Goal: Task Accomplishment & Management: Manage account settings

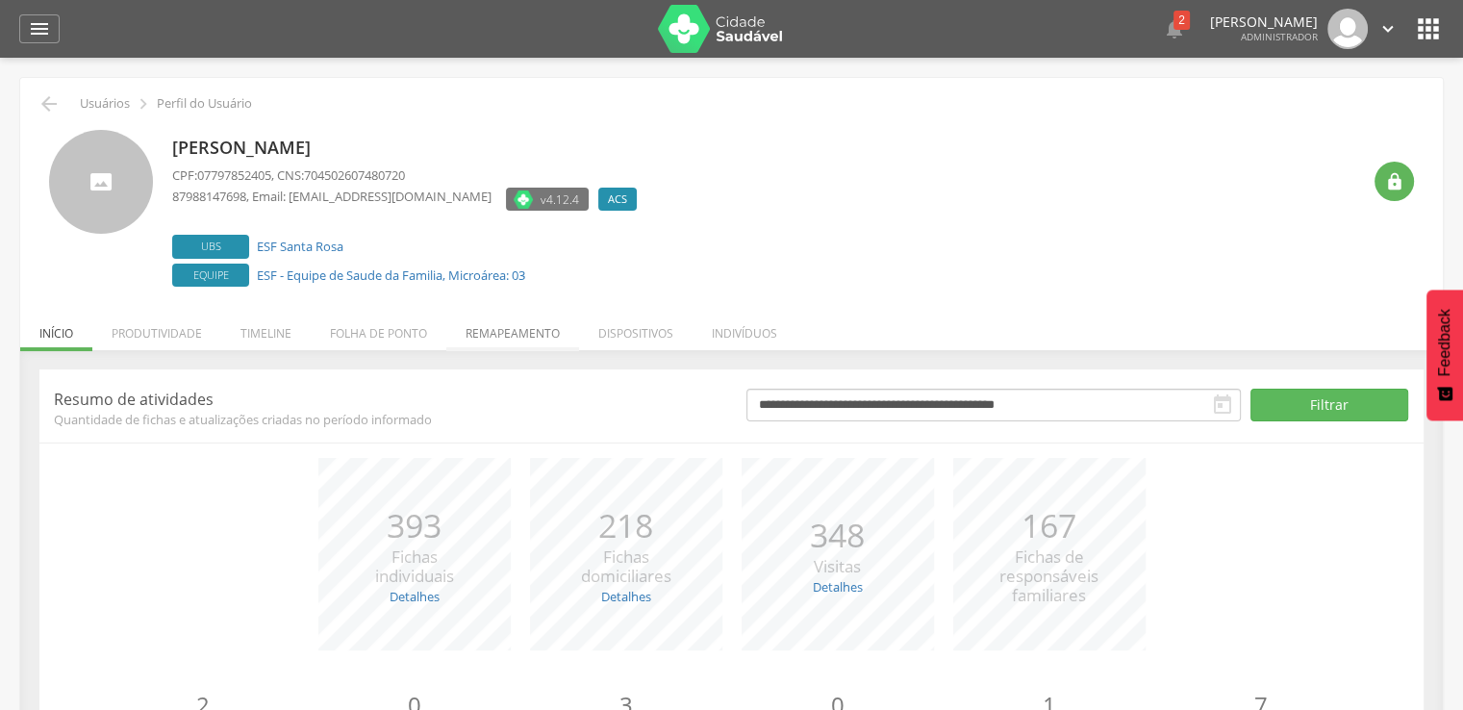
click at [473, 319] on li "Remapeamento" at bounding box center [512, 328] width 133 height 45
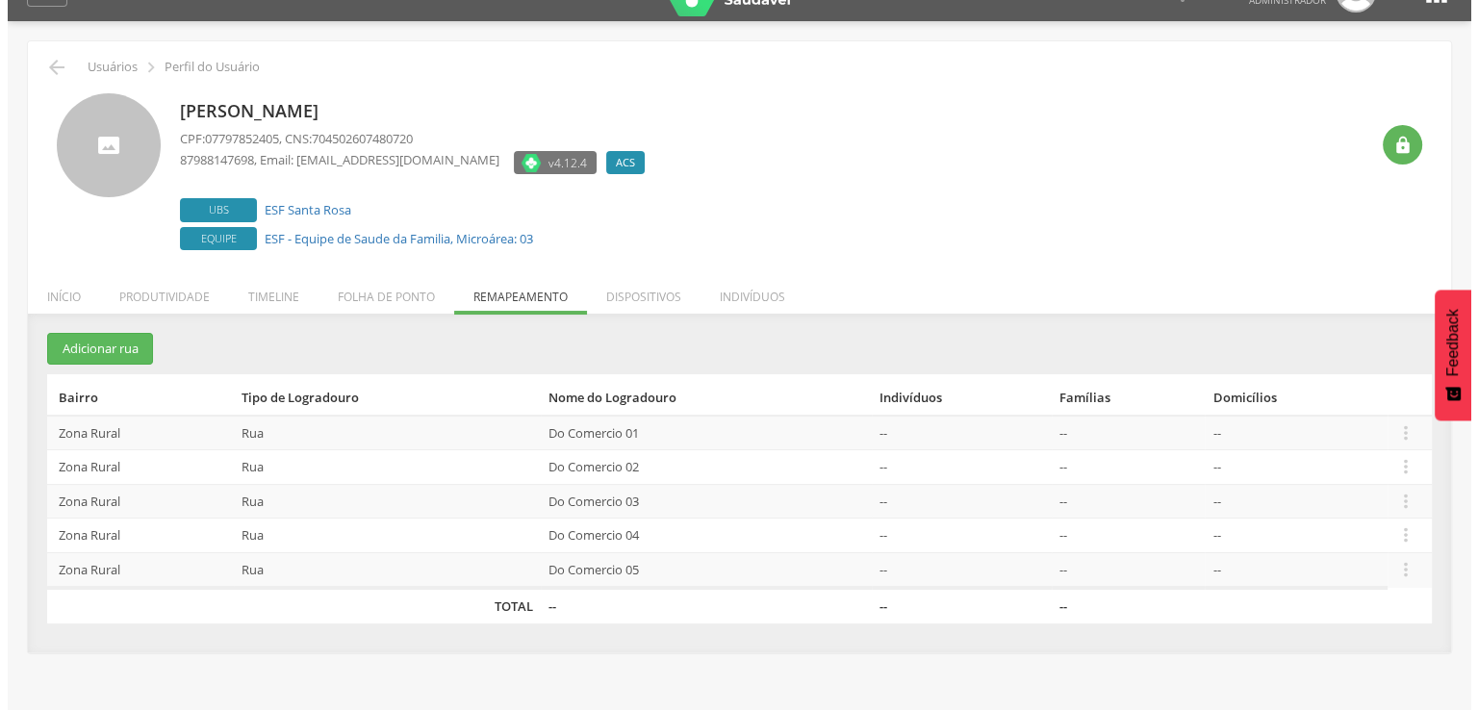
scroll to position [58, 0]
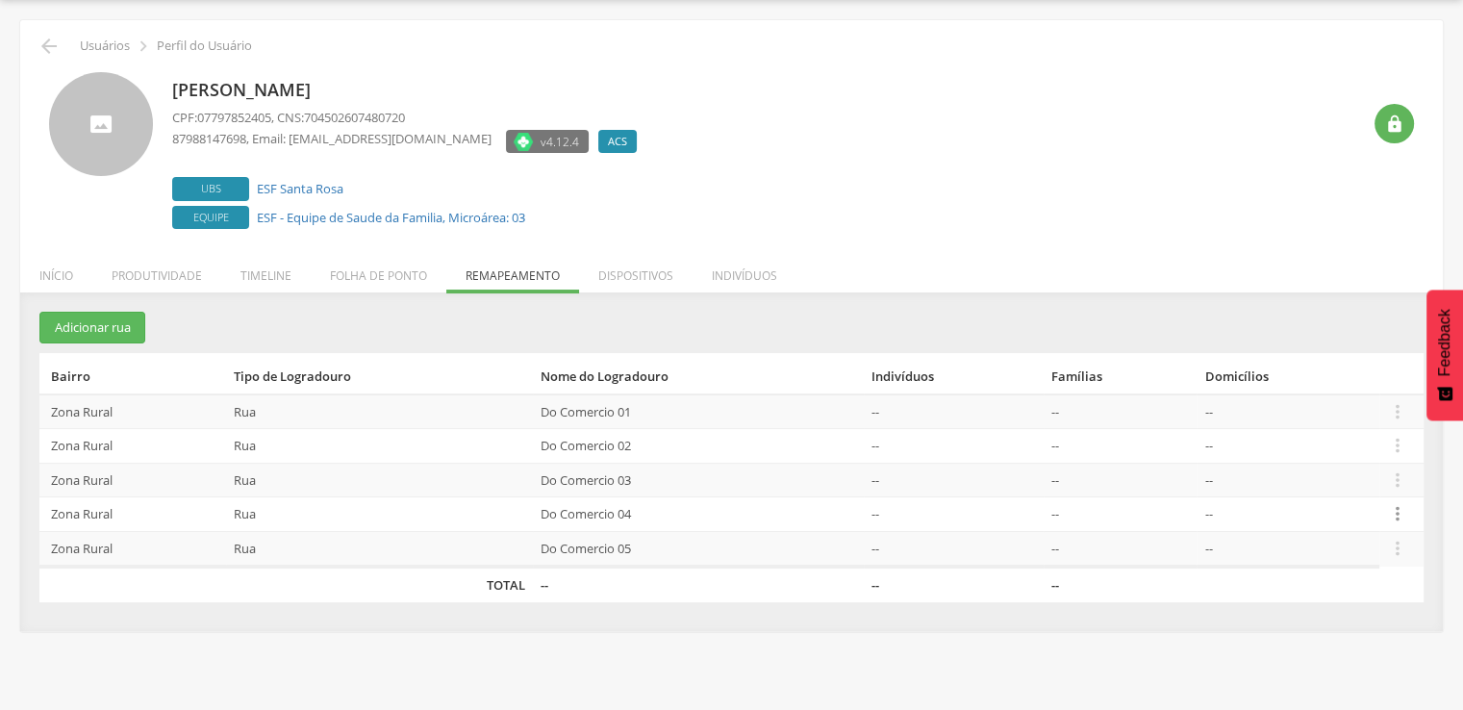
click at [1404, 516] on icon "" at bounding box center [1397, 513] width 21 height 21
click at [1341, 435] on link "Desalocar famílias" at bounding box center [1331, 438] width 152 height 24
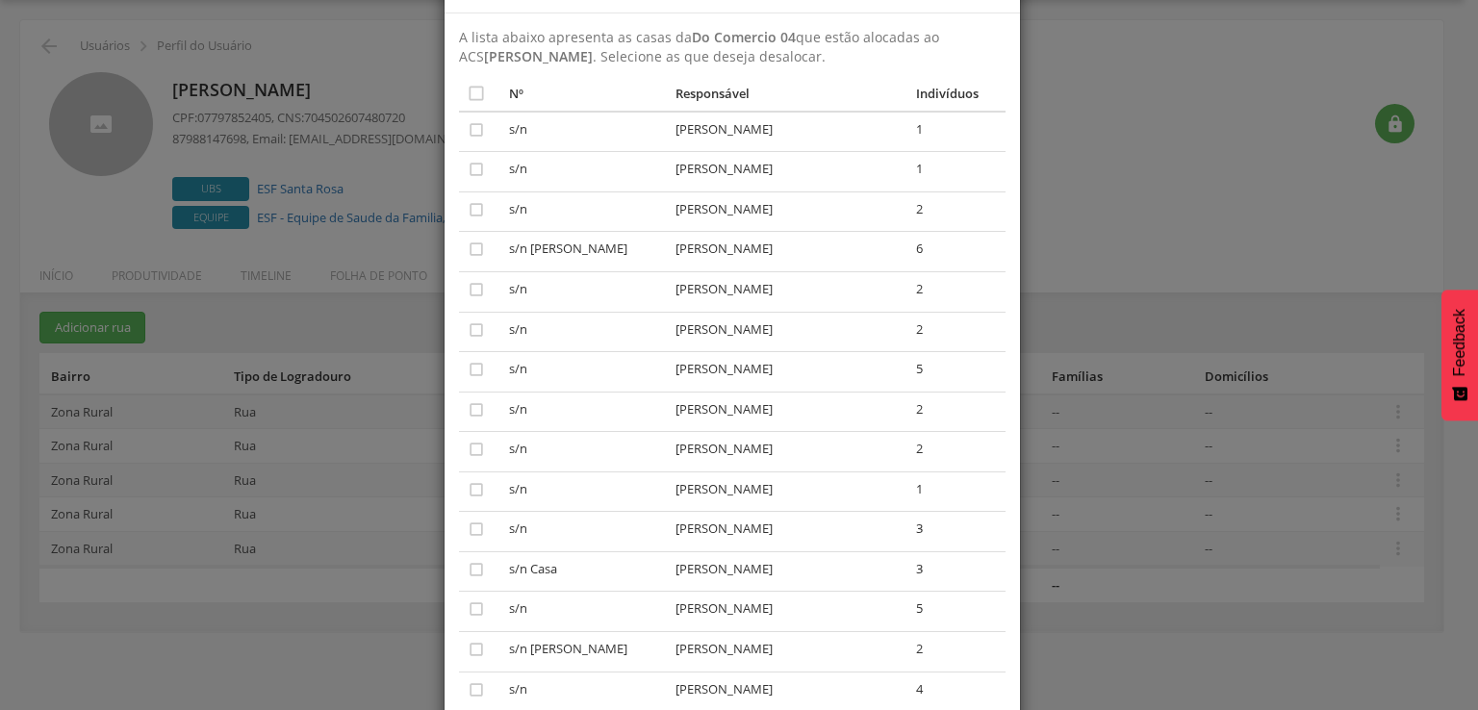
scroll to position [63, 0]
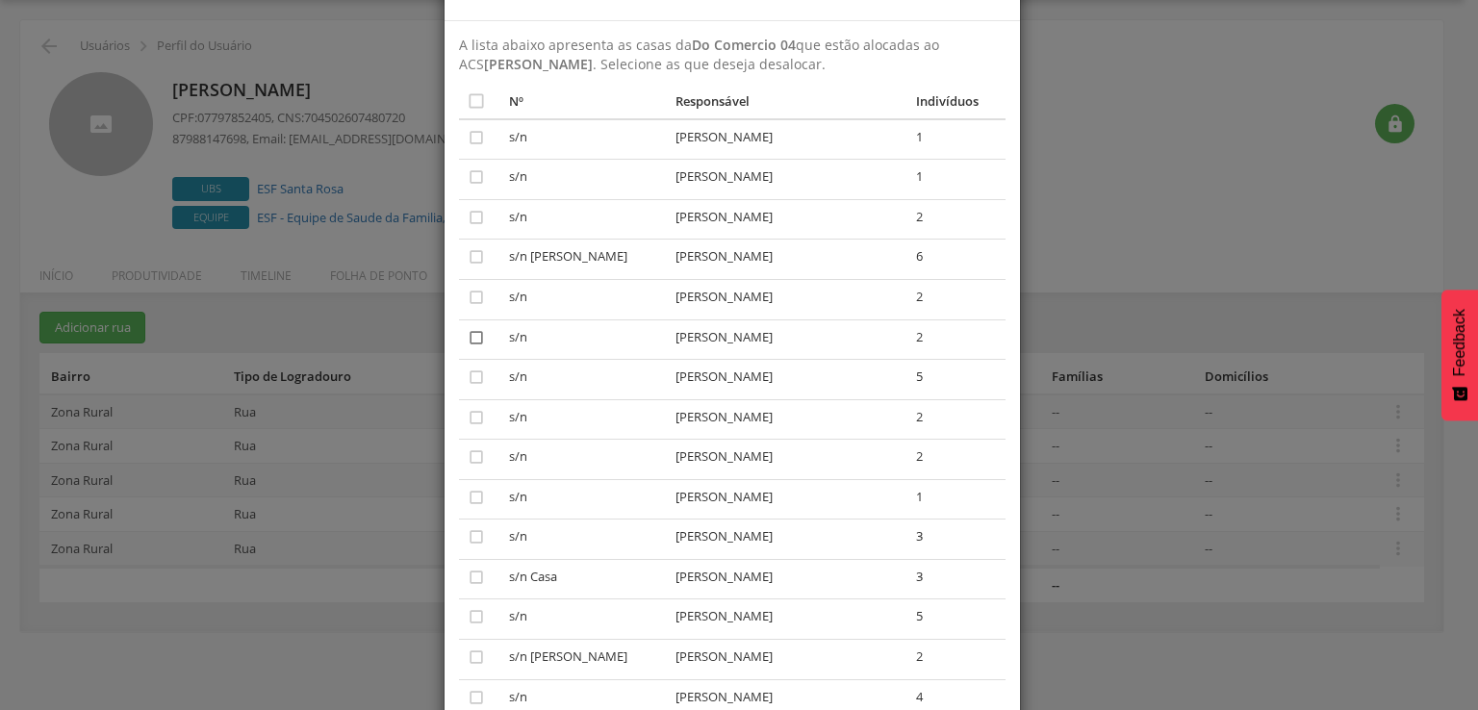
click at [467, 342] on icon "" at bounding box center [476, 337] width 19 height 19
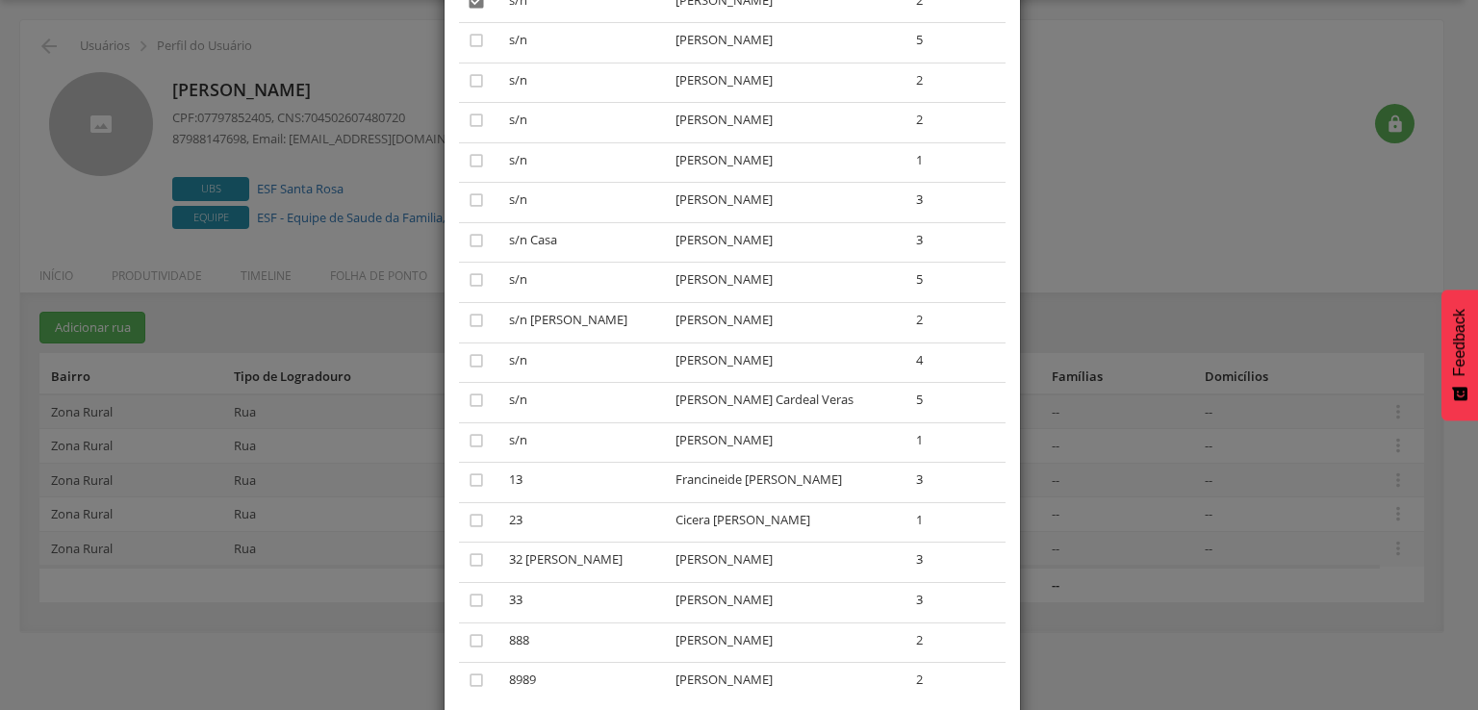
scroll to position [544, 0]
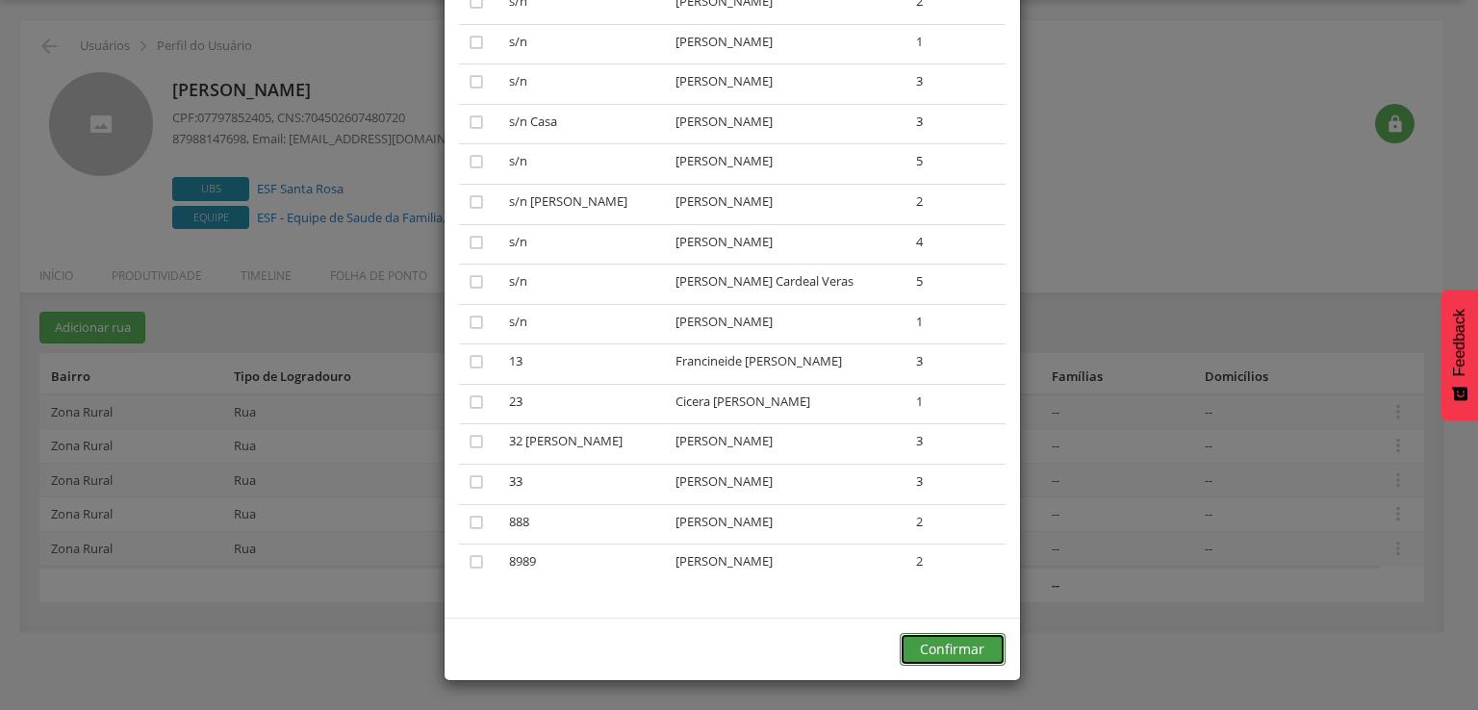
click at [908, 655] on button "Confirmar" at bounding box center [952, 649] width 106 height 33
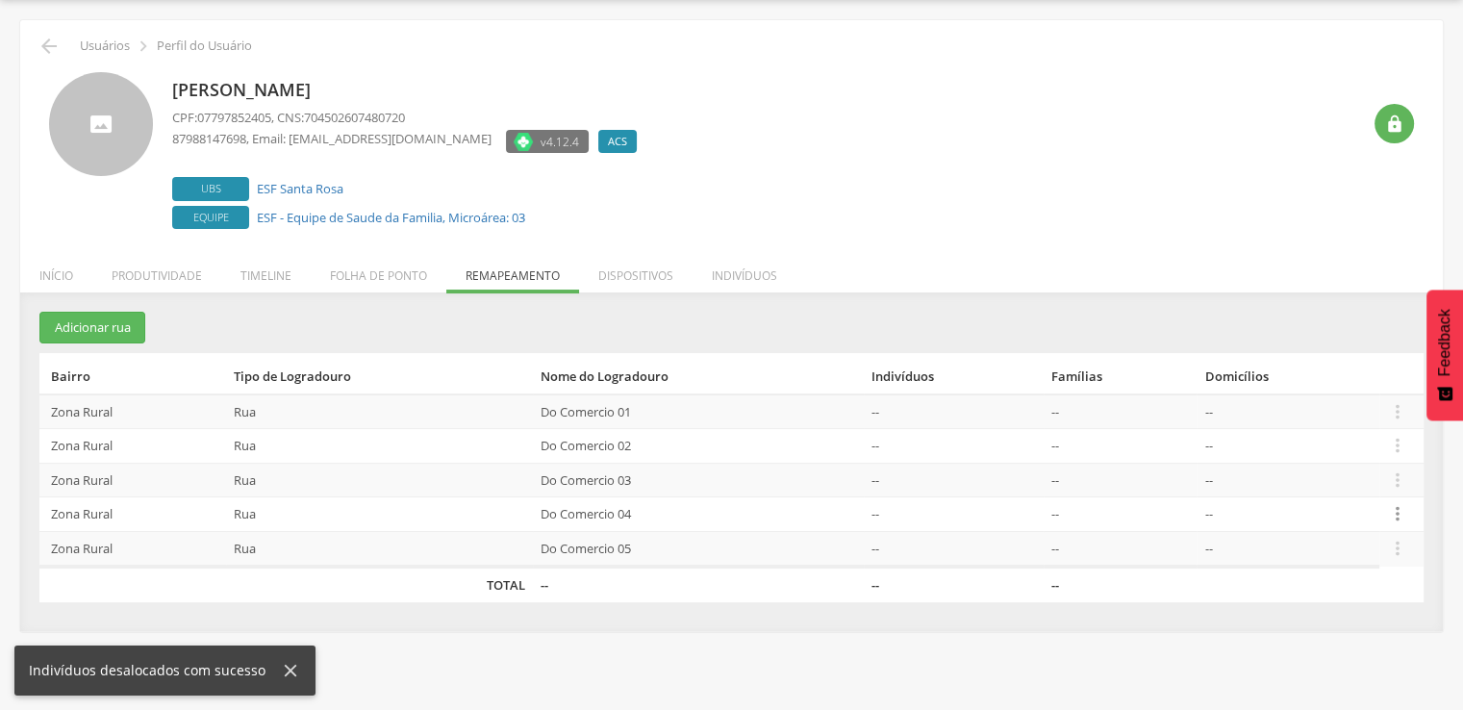
click at [1397, 511] on icon "" at bounding box center [1397, 513] width 21 height 21
click at [1273, 439] on link "Desalocar famílias" at bounding box center [1331, 438] width 152 height 24
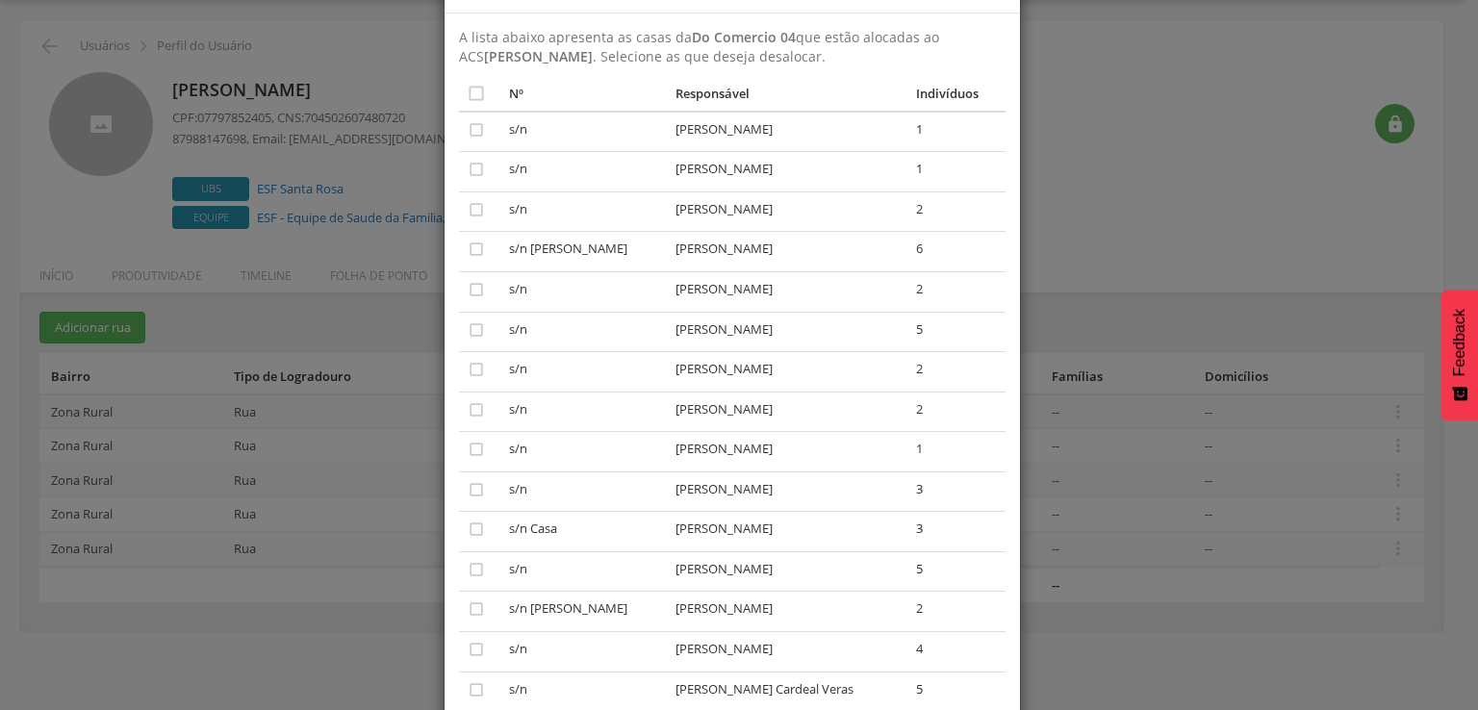
scroll to position [23, 0]
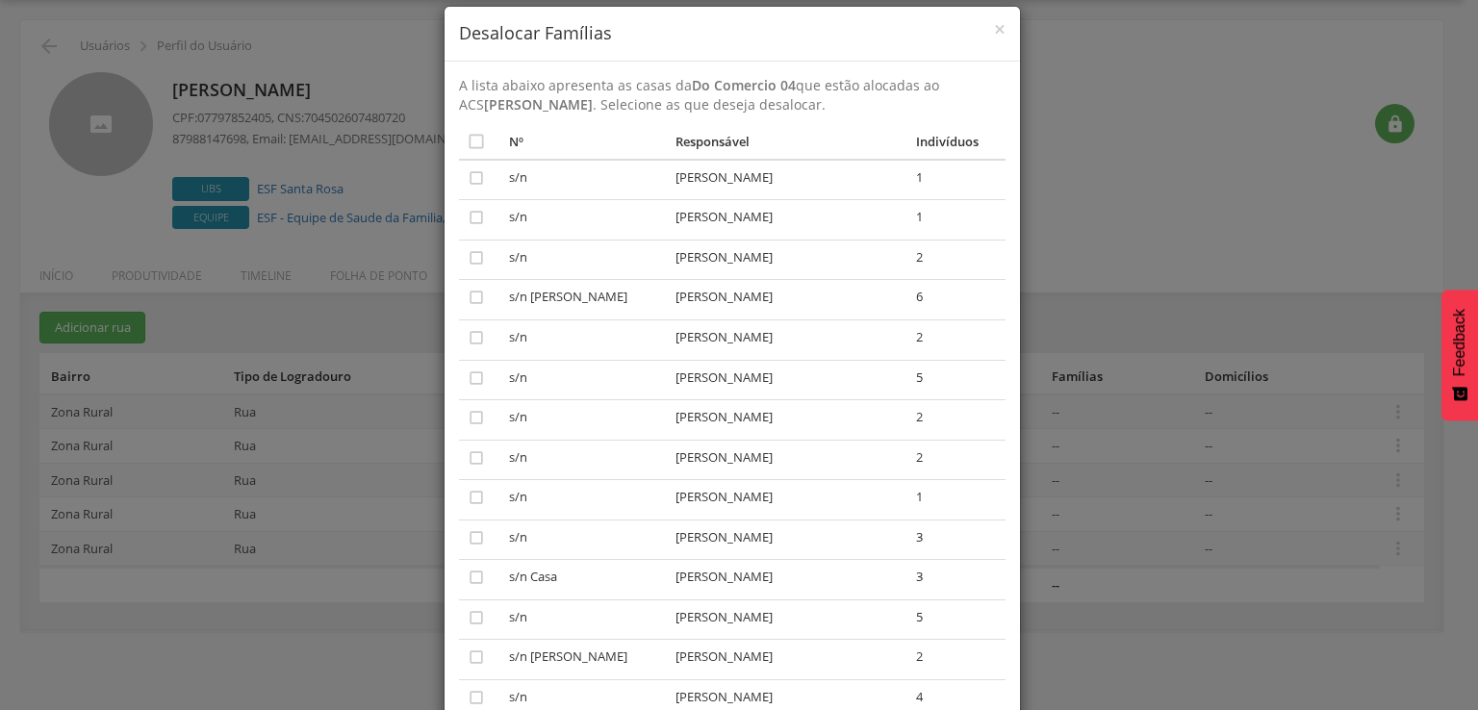
click at [1133, 469] on div "× Desalocar Famílias A lista abaixo apresenta as casas da Do Comercio 04 que es…" at bounding box center [739, 355] width 1478 height 710
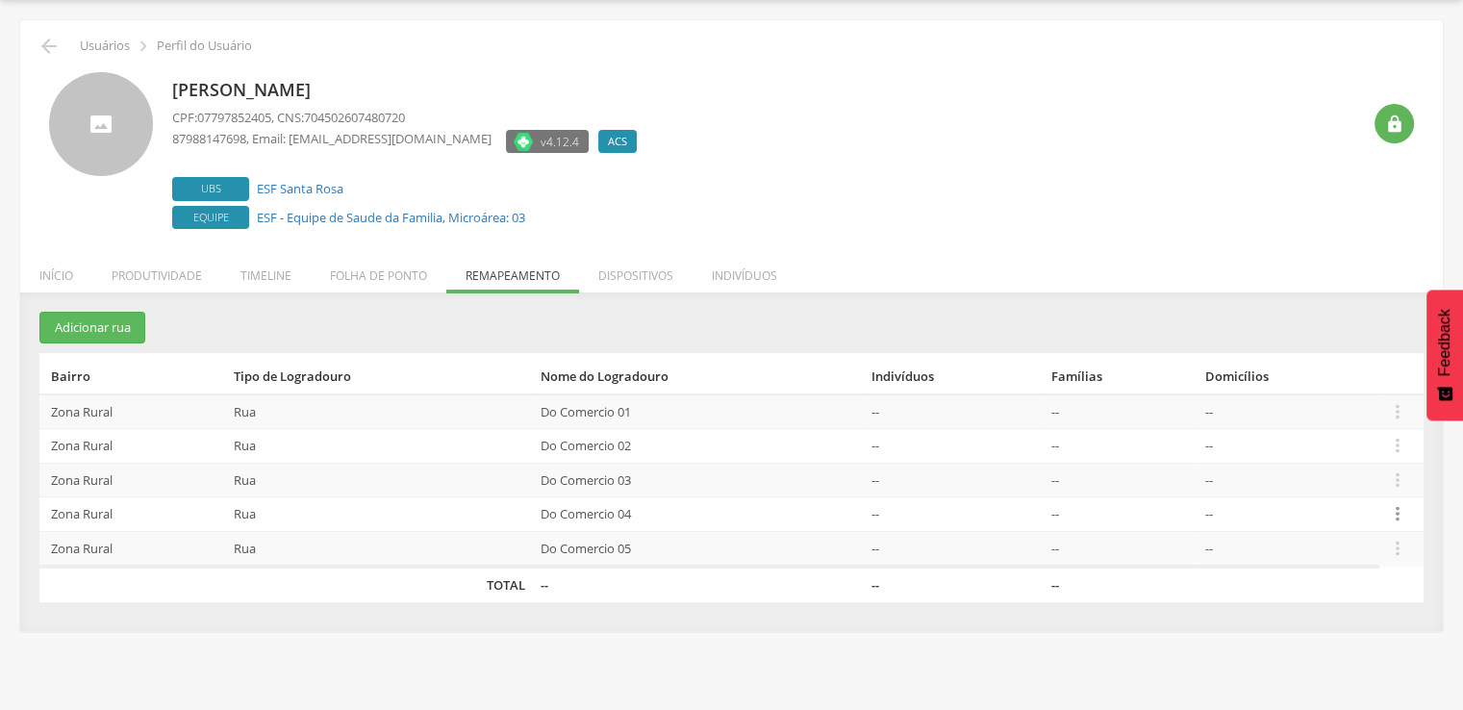
click at [1399, 513] on icon "" at bounding box center [1397, 513] width 21 height 21
click at [1341, 417] on link "Alocar famílias" at bounding box center [1331, 415] width 152 height 24
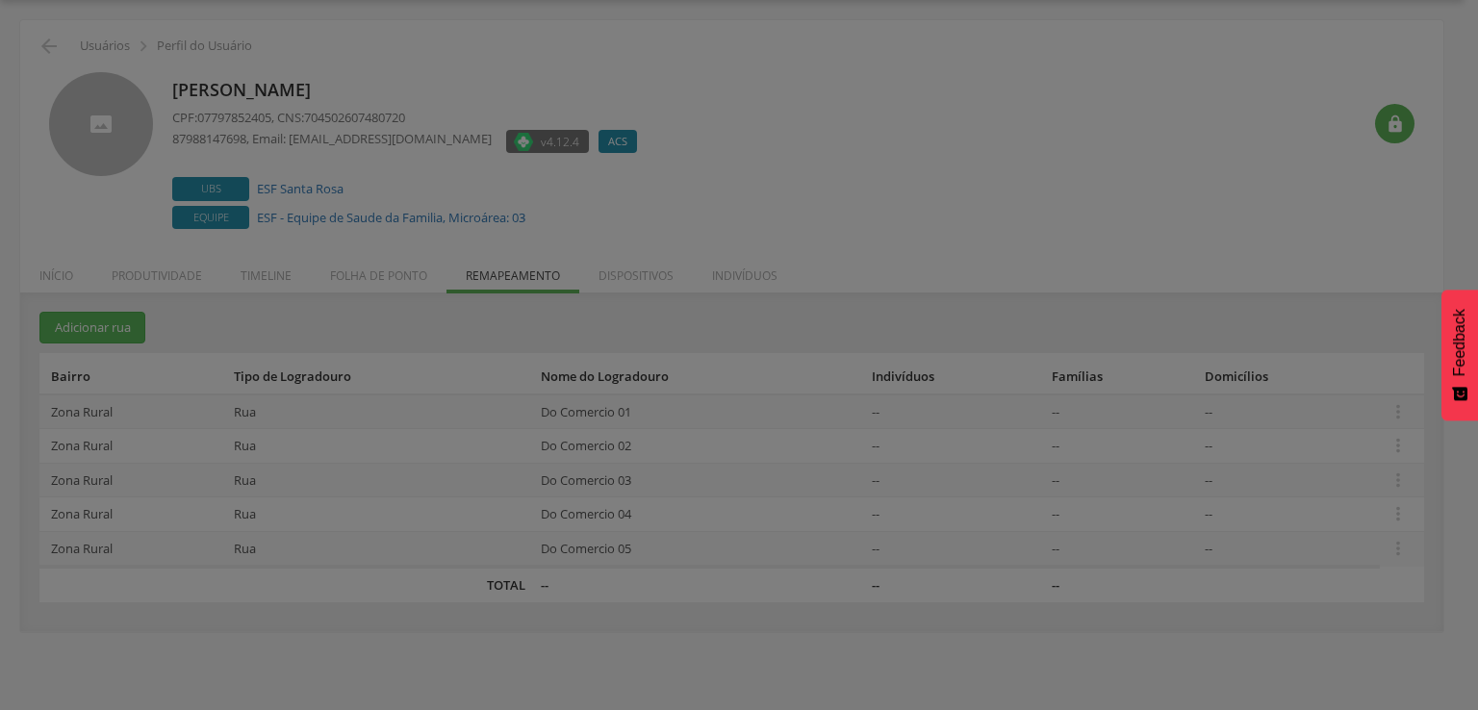
scroll to position [0, 0]
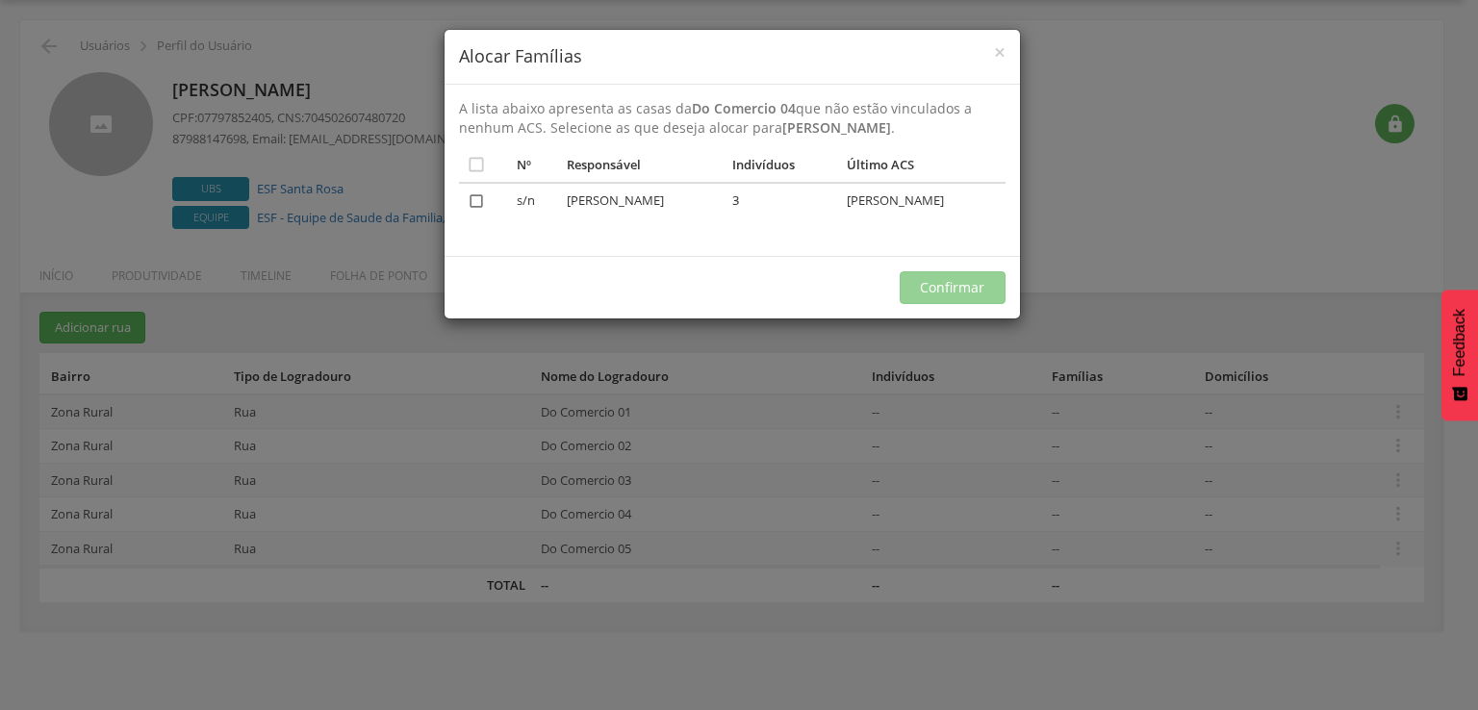
click at [477, 198] on icon "" at bounding box center [476, 200] width 19 height 19
click at [936, 273] on button "Confirmar" at bounding box center [952, 287] width 106 height 33
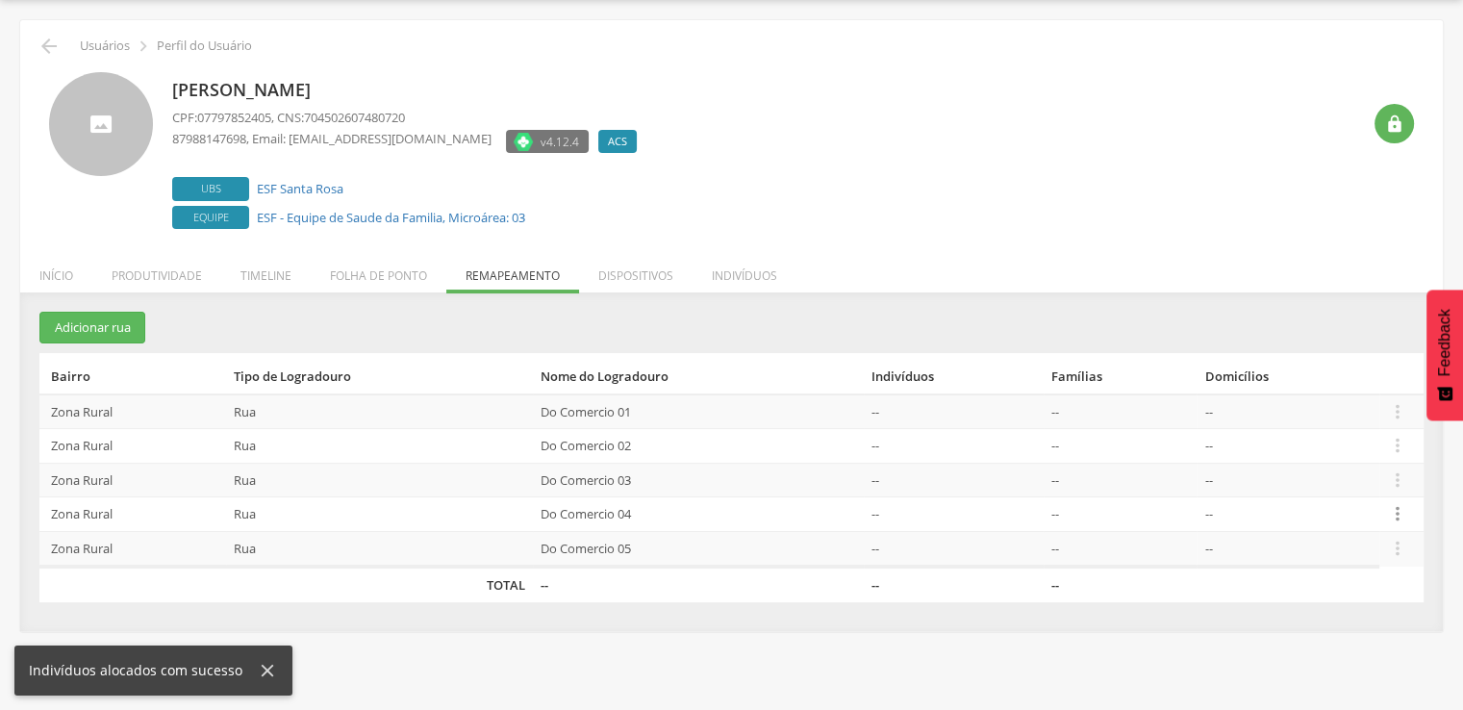
click at [1400, 512] on icon "" at bounding box center [1397, 513] width 21 height 21
click at [1316, 443] on link "Desalocar famílias" at bounding box center [1331, 438] width 152 height 24
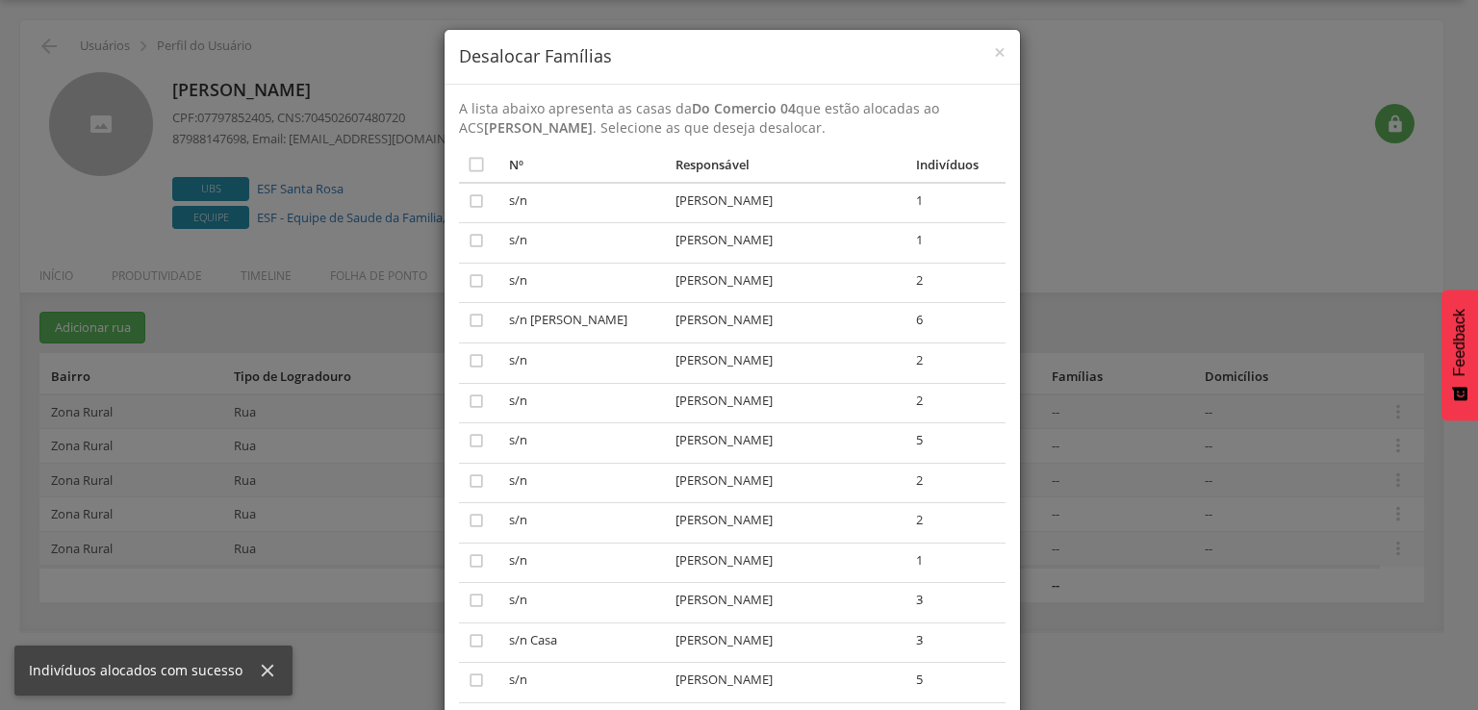
scroll to position [544, 0]
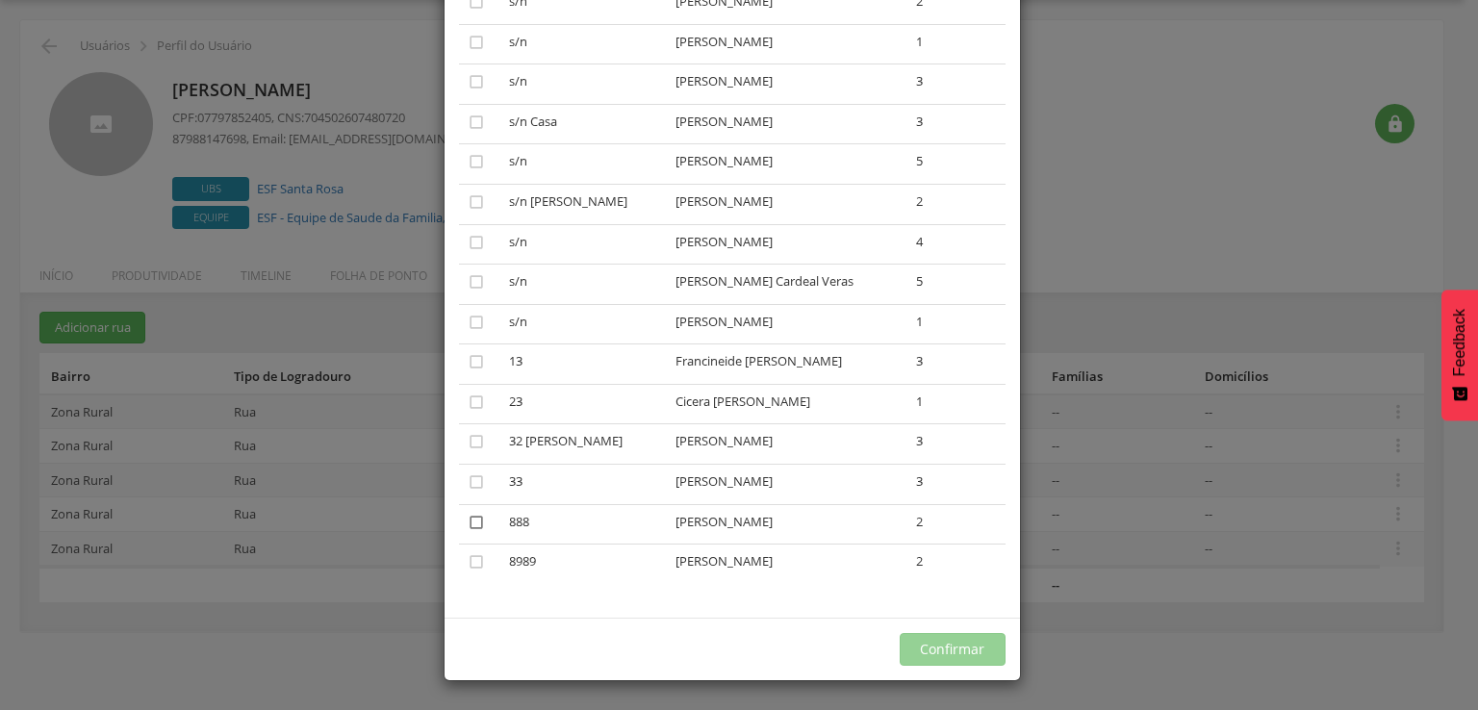
click at [468, 520] on icon "" at bounding box center [476, 522] width 19 height 19
click at [954, 642] on button "Confirmar" at bounding box center [952, 649] width 106 height 33
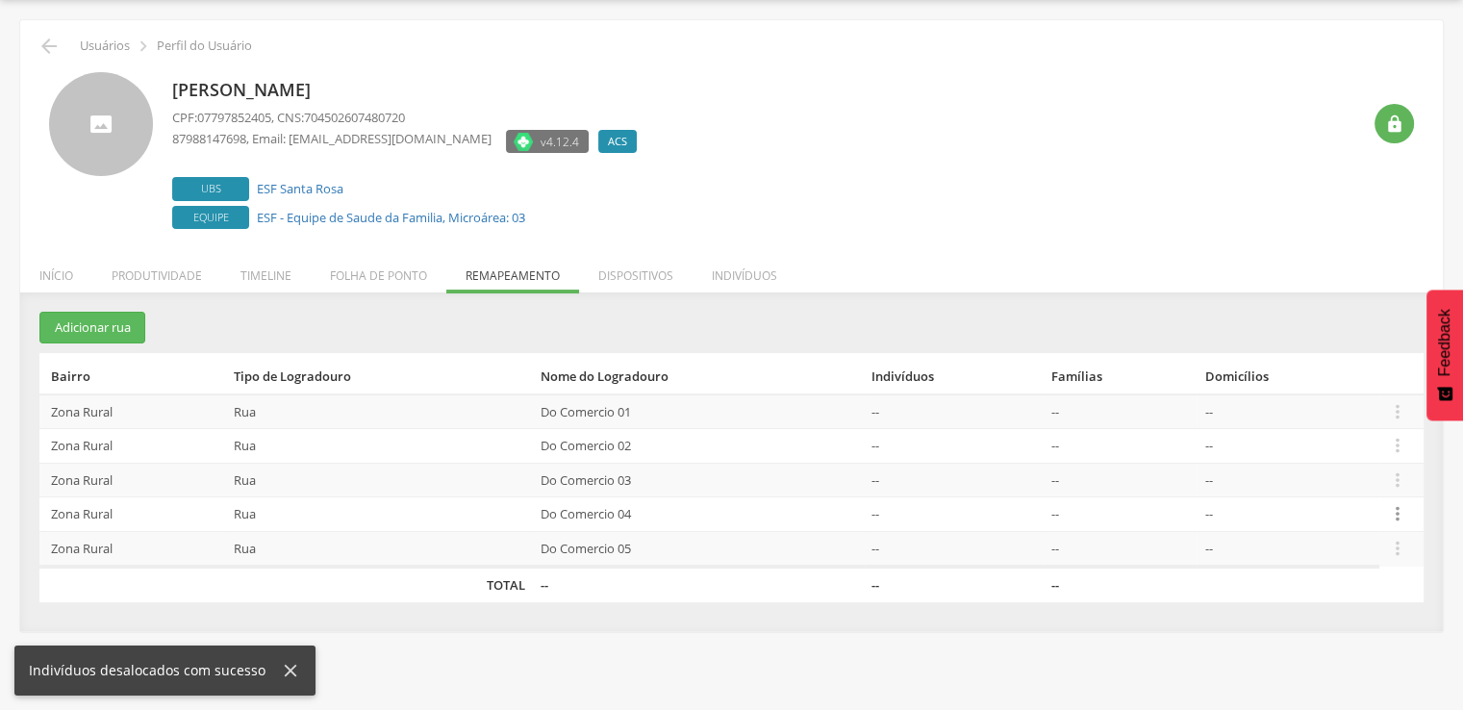
click at [1394, 509] on icon "" at bounding box center [1397, 513] width 21 height 21
click at [1339, 443] on link "Desalocar famílias" at bounding box center [1331, 438] width 152 height 24
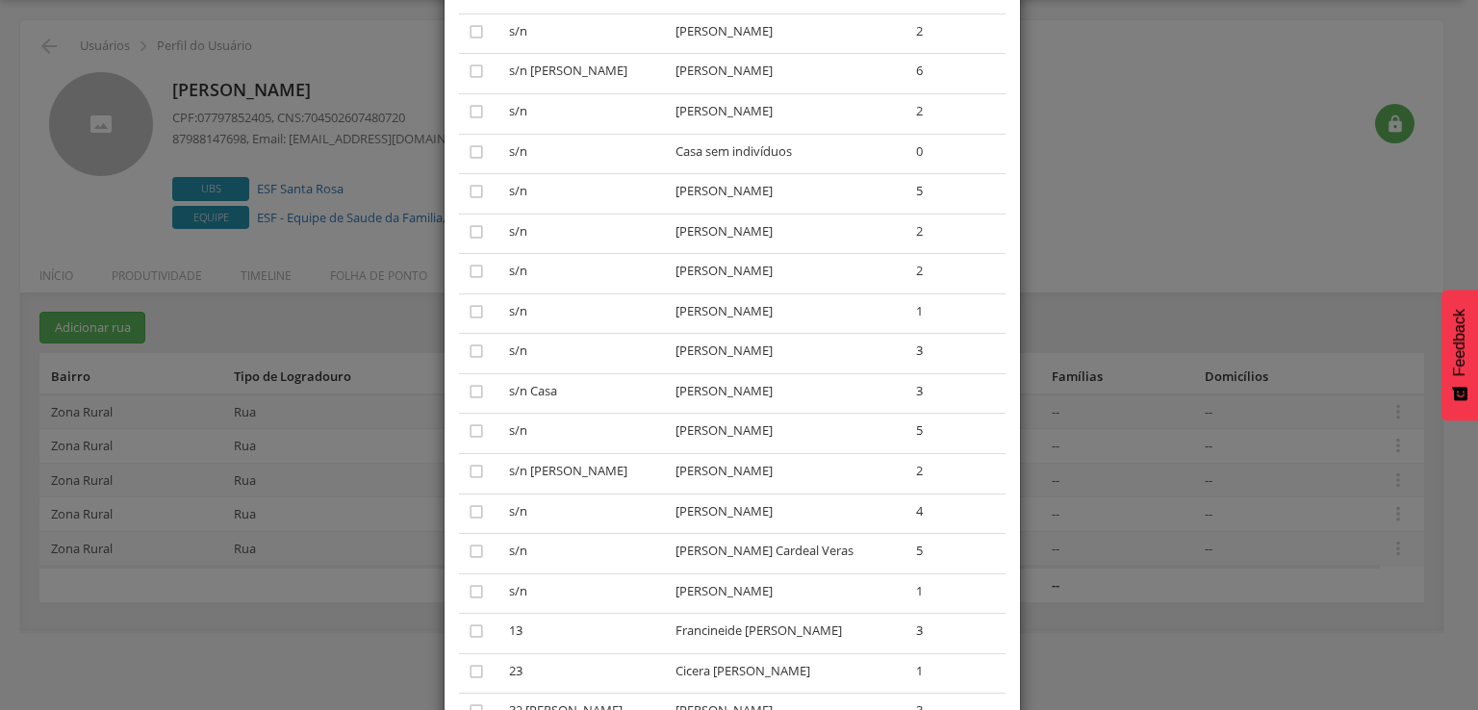
scroll to position [0, 0]
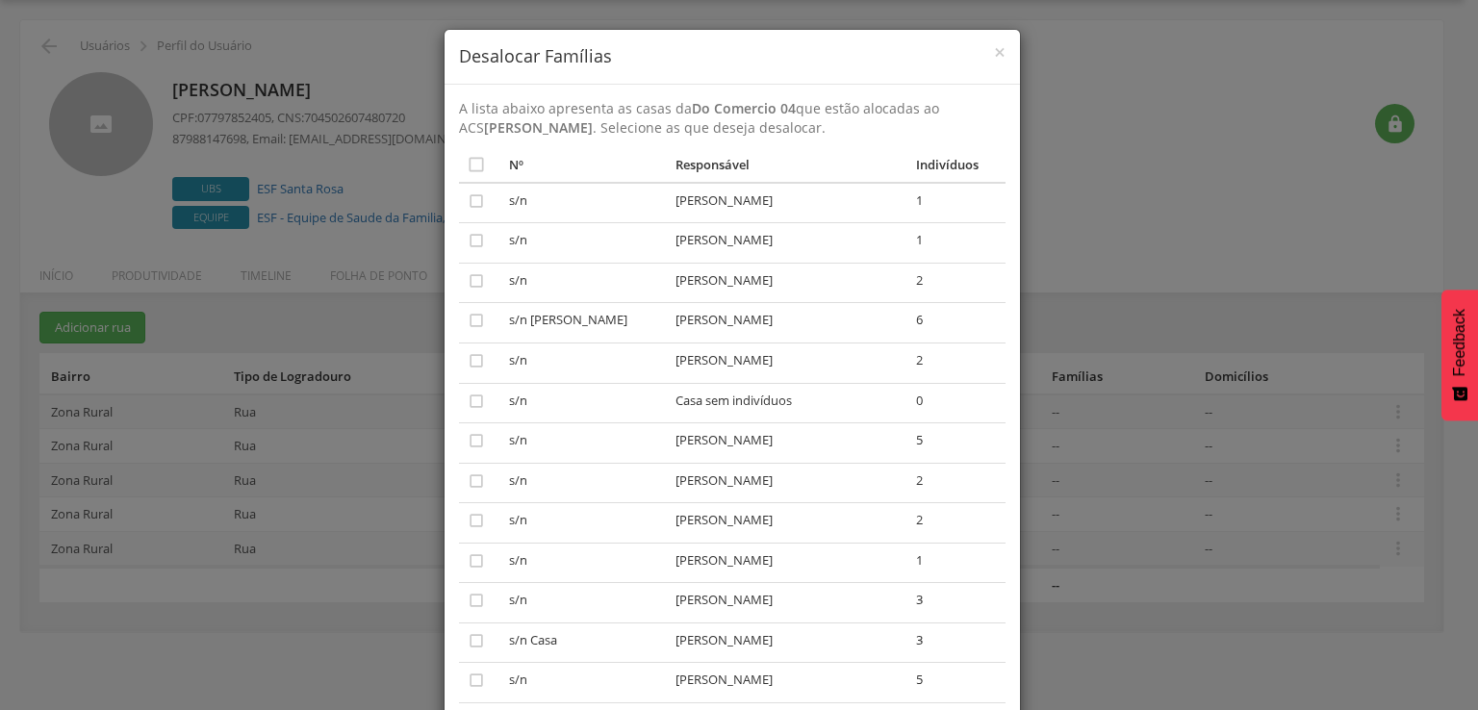
click at [1218, 474] on div "× Desalocar Famílias A lista abaixo apresenta as casas da Do Comercio 04 que es…" at bounding box center [739, 355] width 1478 height 710
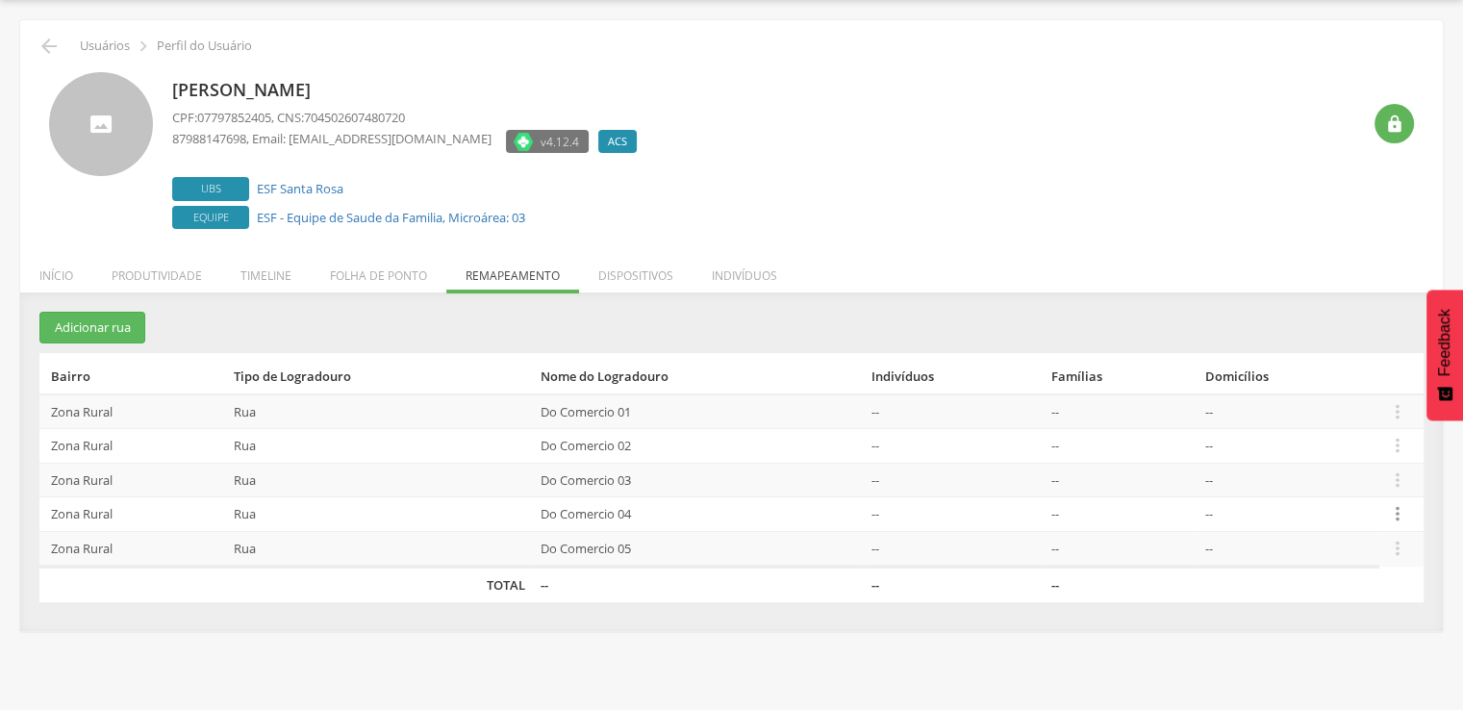
click at [1392, 505] on icon "" at bounding box center [1397, 513] width 21 height 21
click at [1350, 426] on link "Desalocar famílias" at bounding box center [1331, 438] width 152 height 24
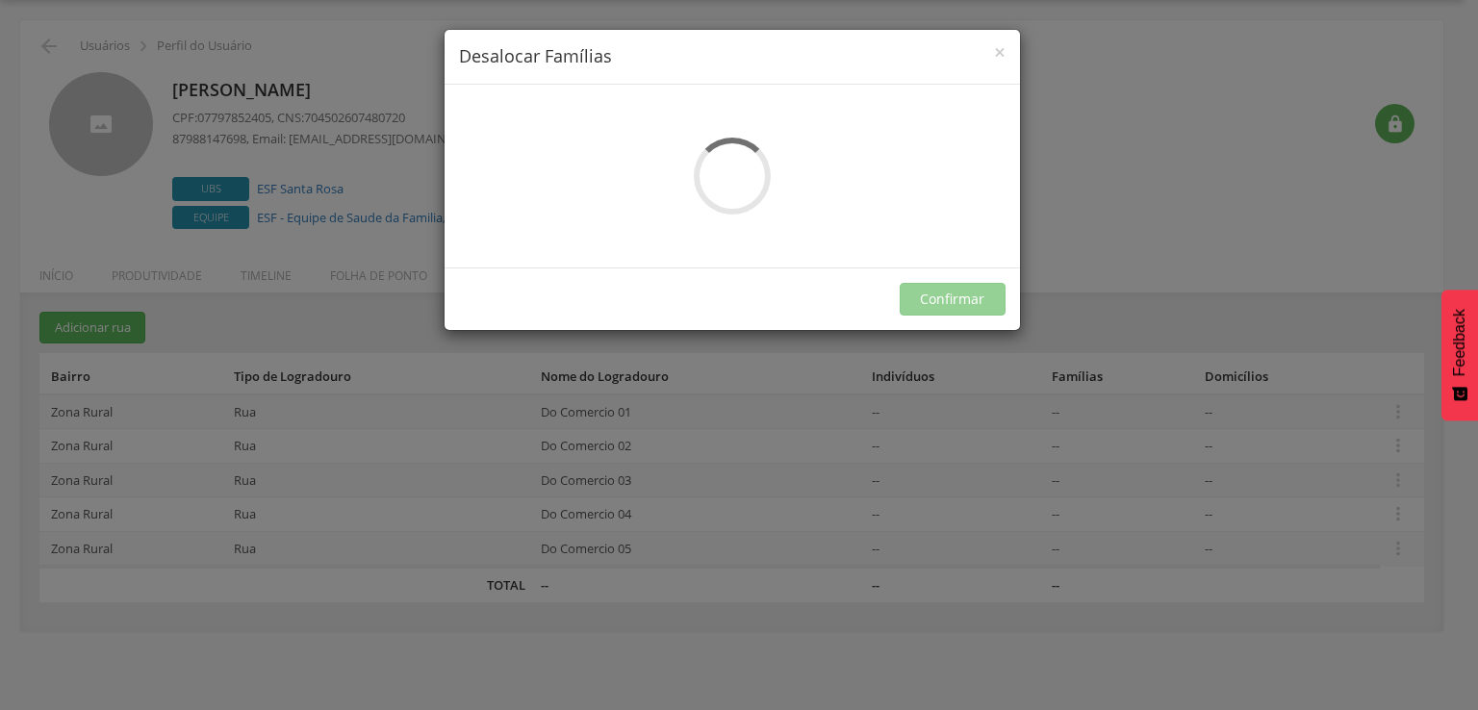
click at [1379, 534] on div "× Desalocar Famílias A lista abaixo apresenta as casas da Do Comercio 04 que es…" at bounding box center [739, 355] width 1478 height 710
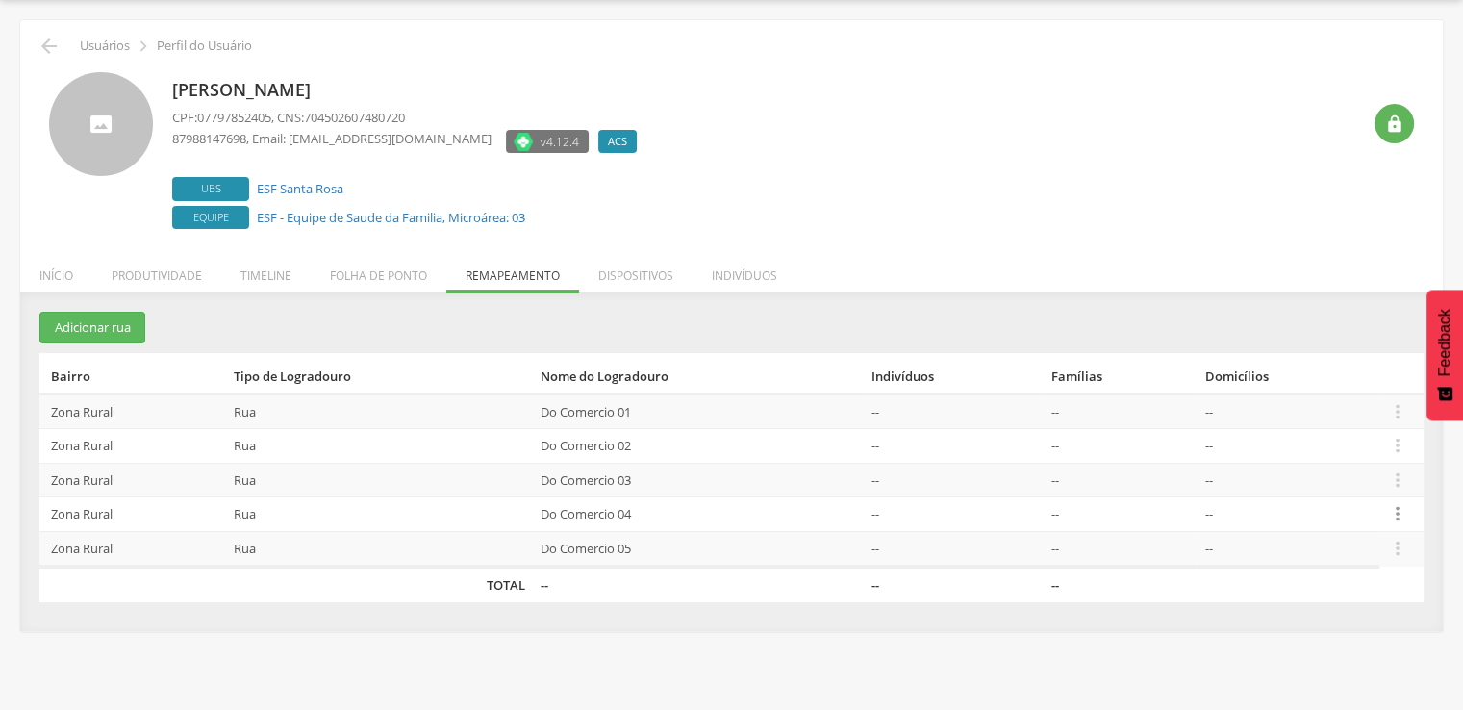
click at [1400, 514] on icon "" at bounding box center [1397, 513] width 21 height 21
click at [1354, 417] on link "Alocar famílias" at bounding box center [1331, 415] width 152 height 24
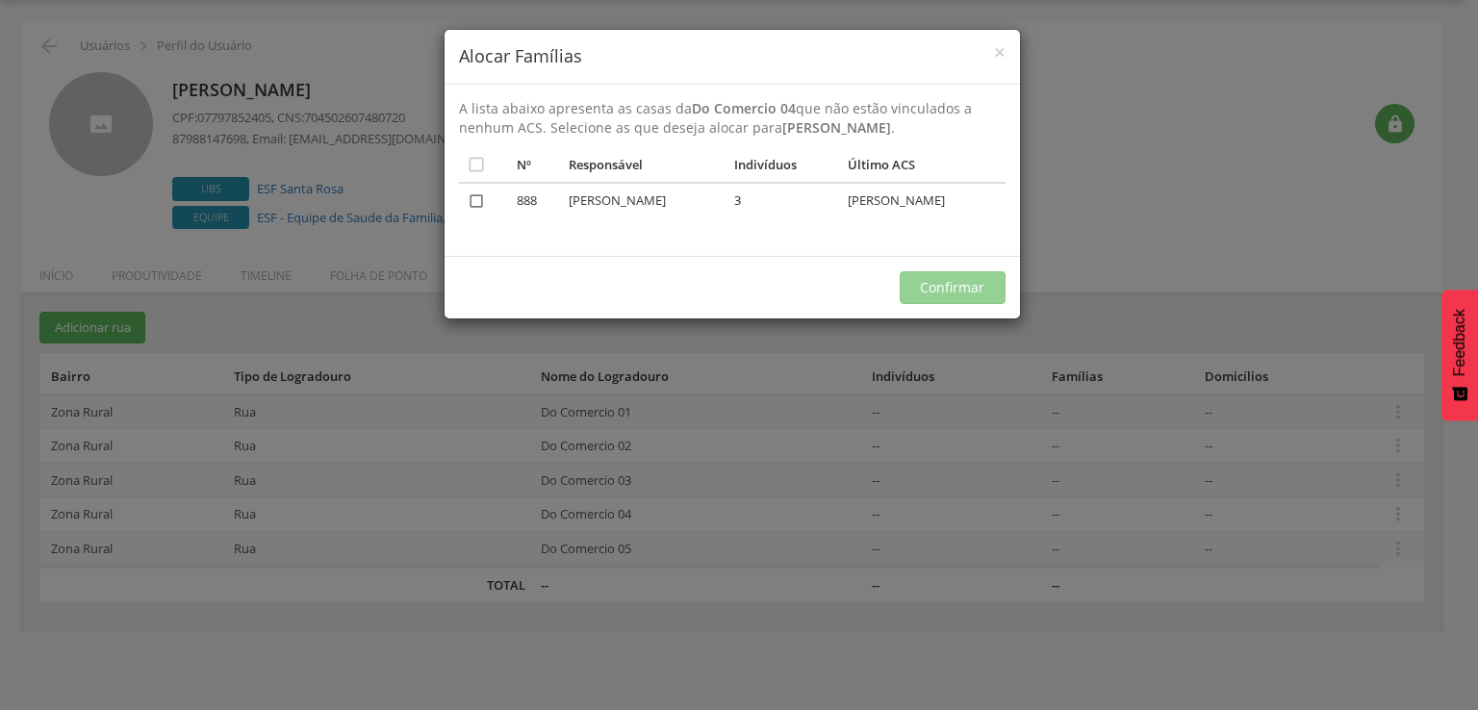
click at [484, 196] on icon "" at bounding box center [476, 200] width 19 height 19
click at [966, 286] on button "Confirmar" at bounding box center [952, 287] width 106 height 33
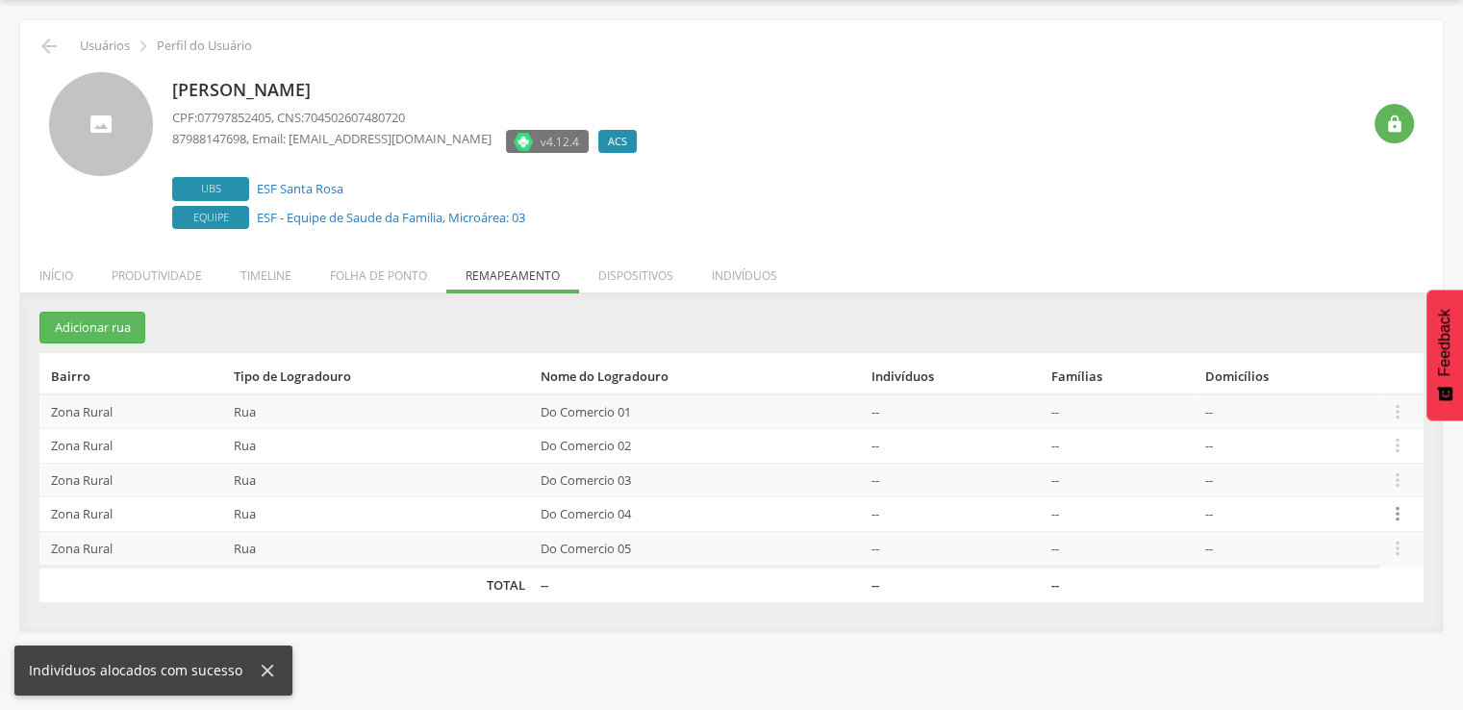
click at [1404, 506] on icon "" at bounding box center [1397, 513] width 21 height 21
click at [1328, 443] on link "Desalocar famílias" at bounding box center [1331, 438] width 152 height 24
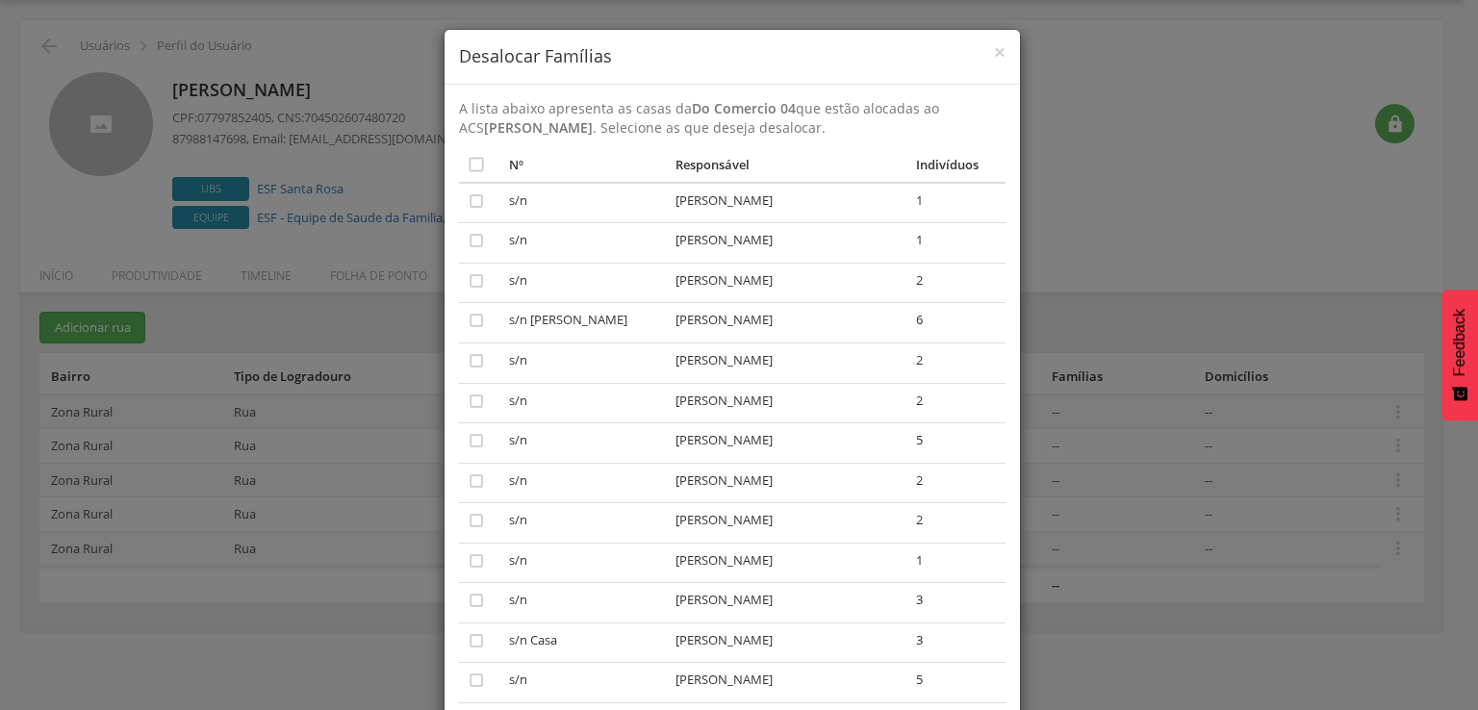
click at [741, 401] on td "[PERSON_NAME]" at bounding box center [788, 403] width 240 height 40
click at [739, 401] on td "[PERSON_NAME]" at bounding box center [788, 403] width 240 height 40
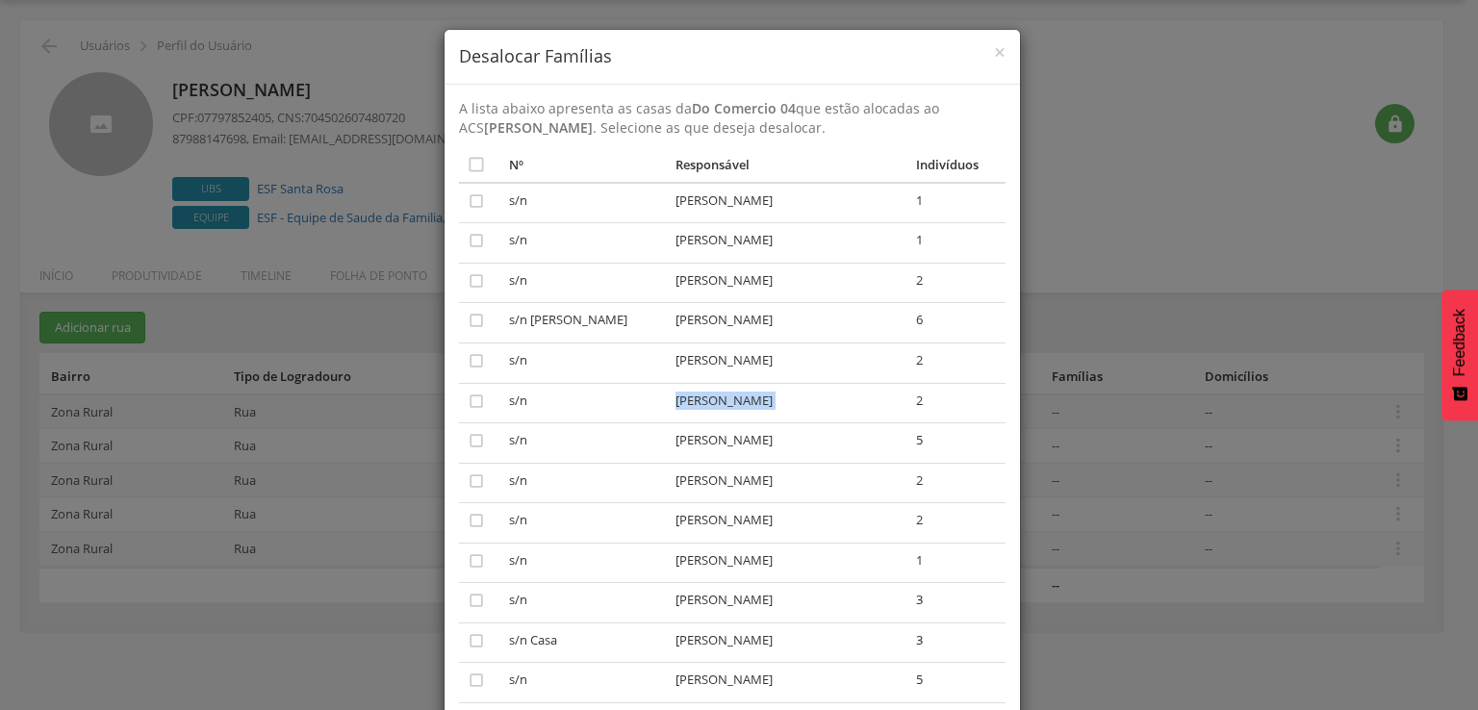
click at [738, 401] on td "[PERSON_NAME]" at bounding box center [788, 403] width 240 height 40
click at [739, 401] on td "[PERSON_NAME]" at bounding box center [788, 403] width 240 height 40
click at [731, 404] on td "[PERSON_NAME]" at bounding box center [788, 403] width 240 height 40
click at [644, 403] on td "s/n" at bounding box center [584, 403] width 166 height 40
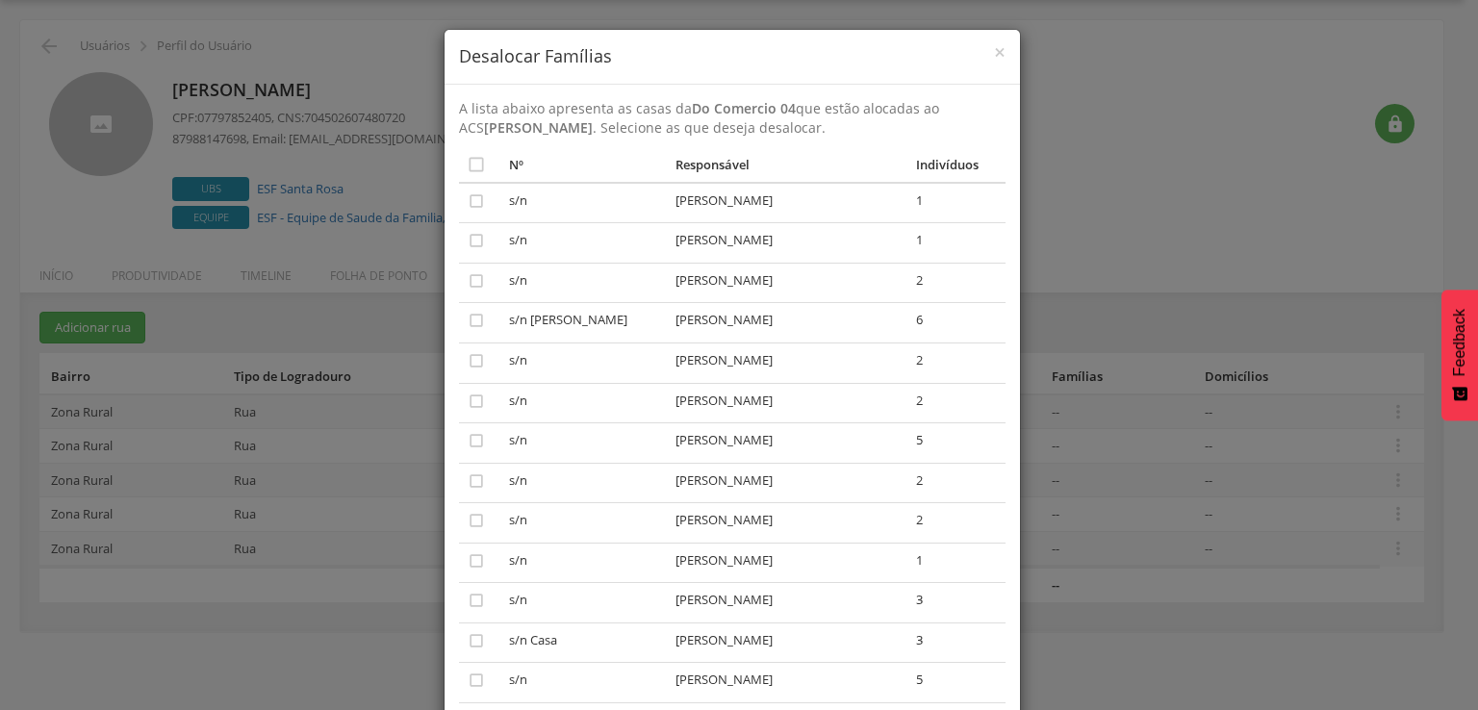
click at [644, 403] on td "s/n" at bounding box center [584, 403] width 166 height 40
click at [649, 401] on td "s/n" at bounding box center [584, 403] width 166 height 40
click at [658, 397] on td "s/n" at bounding box center [584, 403] width 166 height 40
click at [658, 396] on td "s/n" at bounding box center [584, 403] width 166 height 40
click at [668, 396] on td "s/n" at bounding box center [584, 403] width 166 height 40
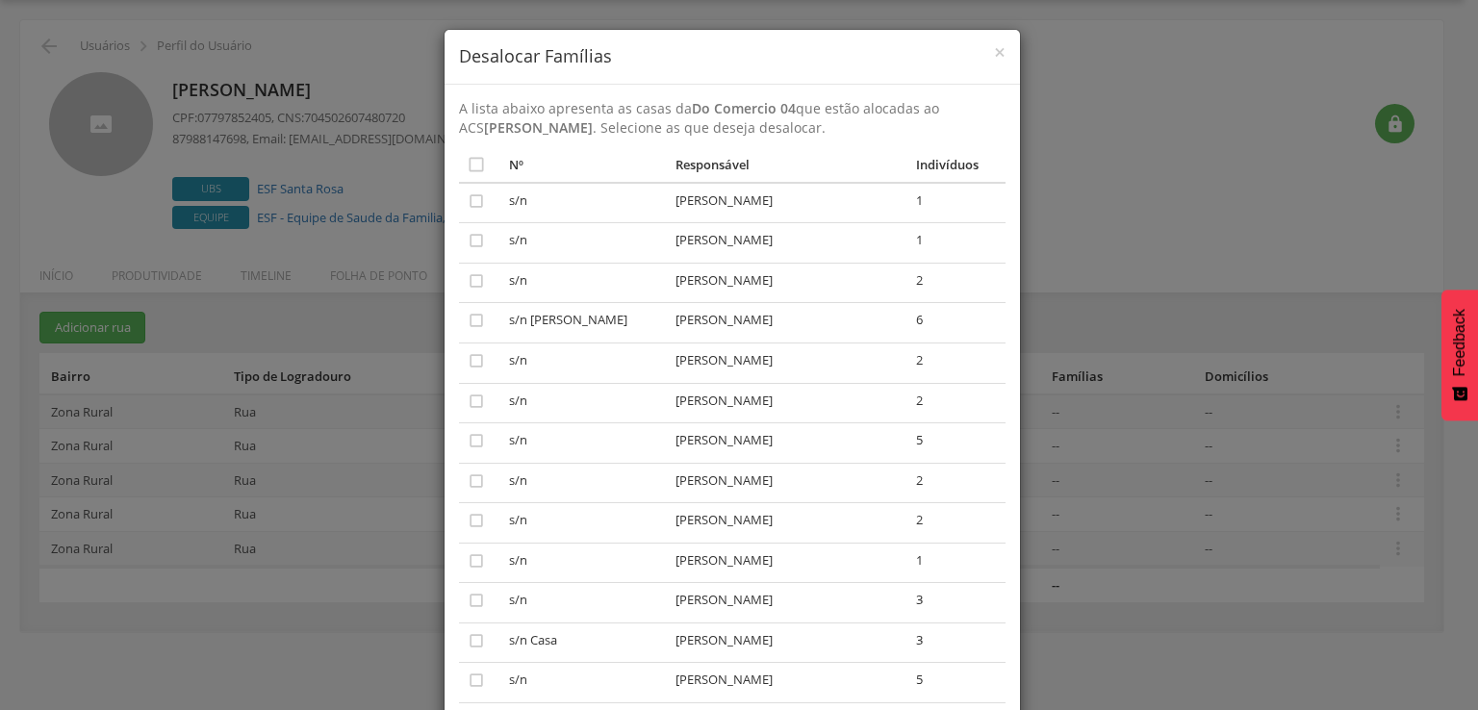
click at [698, 415] on td "[PERSON_NAME]" at bounding box center [788, 403] width 240 height 40
click at [696, 414] on td "[PERSON_NAME]" at bounding box center [788, 403] width 240 height 40
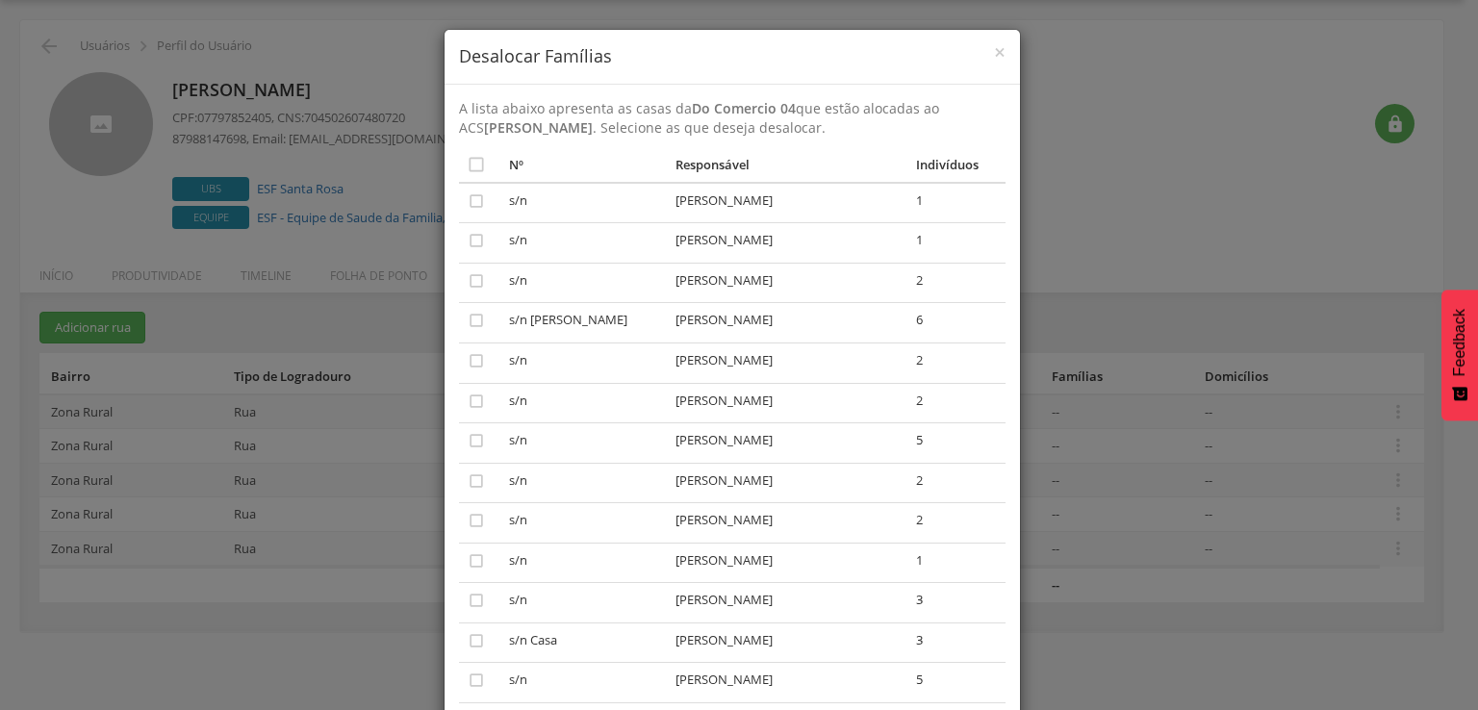
click at [566, 417] on td "s/n" at bounding box center [584, 403] width 166 height 40
click at [569, 417] on td "s/n" at bounding box center [584, 403] width 166 height 40
click at [702, 423] on td "[PERSON_NAME]" at bounding box center [788, 403] width 240 height 40
click at [696, 423] on td "[PERSON_NAME]" at bounding box center [788, 403] width 240 height 40
click at [694, 418] on td "[PERSON_NAME]" at bounding box center [788, 403] width 240 height 40
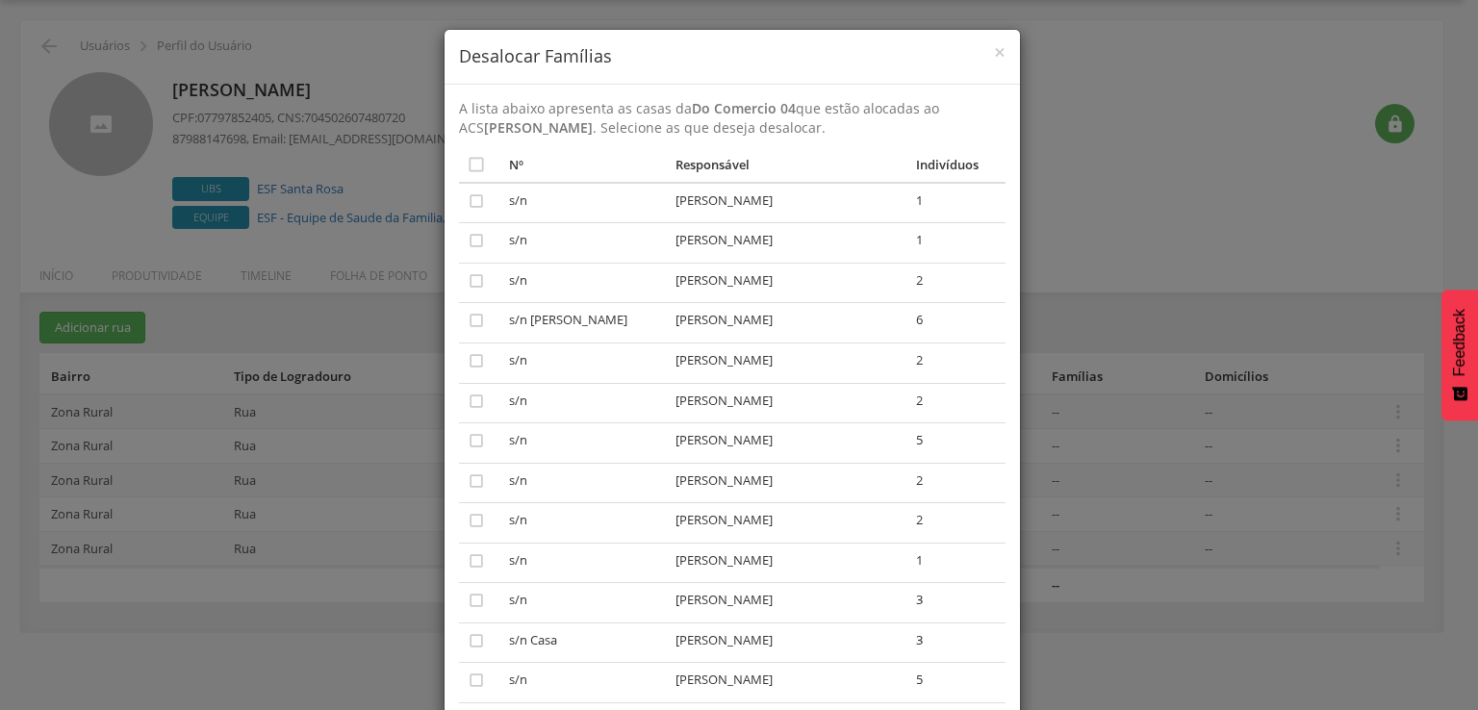
click at [690, 417] on td "[PERSON_NAME]" at bounding box center [788, 403] width 240 height 40
click at [685, 413] on td "[PERSON_NAME]" at bounding box center [788, 403] width 240 height 40
click at [685, 412] on td "[PERSON_NAME]" at bounding box center [788, 403] width 240 height 40
click at [684, 412] on td "[PERSON_NAME]" at bounding box center [788, 403] width 240 height 40
click at [682, 412] on td "[PERSON_NAME]" at bounding box center [788, 403] width 240 height 40
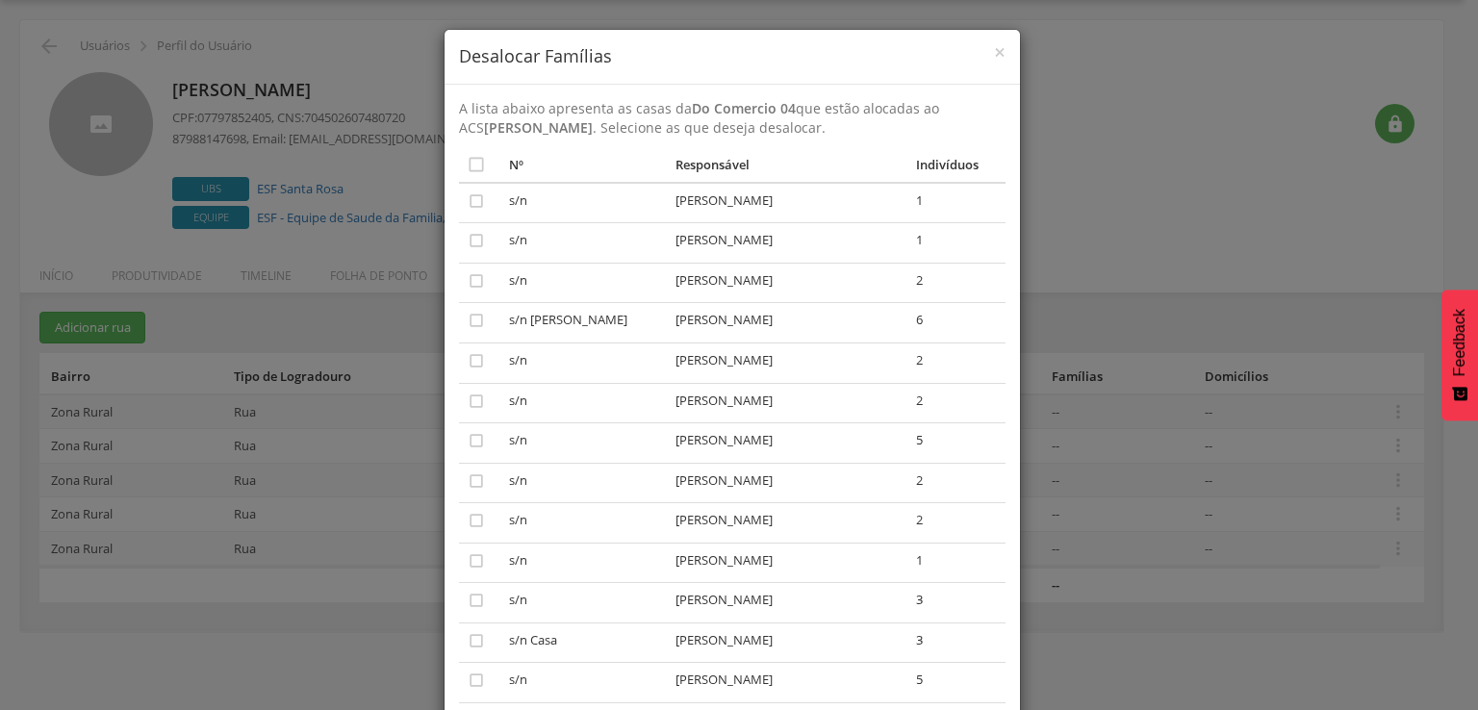
click at [512, 414] on td "s/n" at bounding box center [584, 403] width 166 height 40
drag, startPoint x: 512, startPoint y: 414, endPoint x: 496, endPoint y: 414, distance: 15.4
click at [501, 414] on td "s/n" at bounding box center [584, 403] width 166 height 40
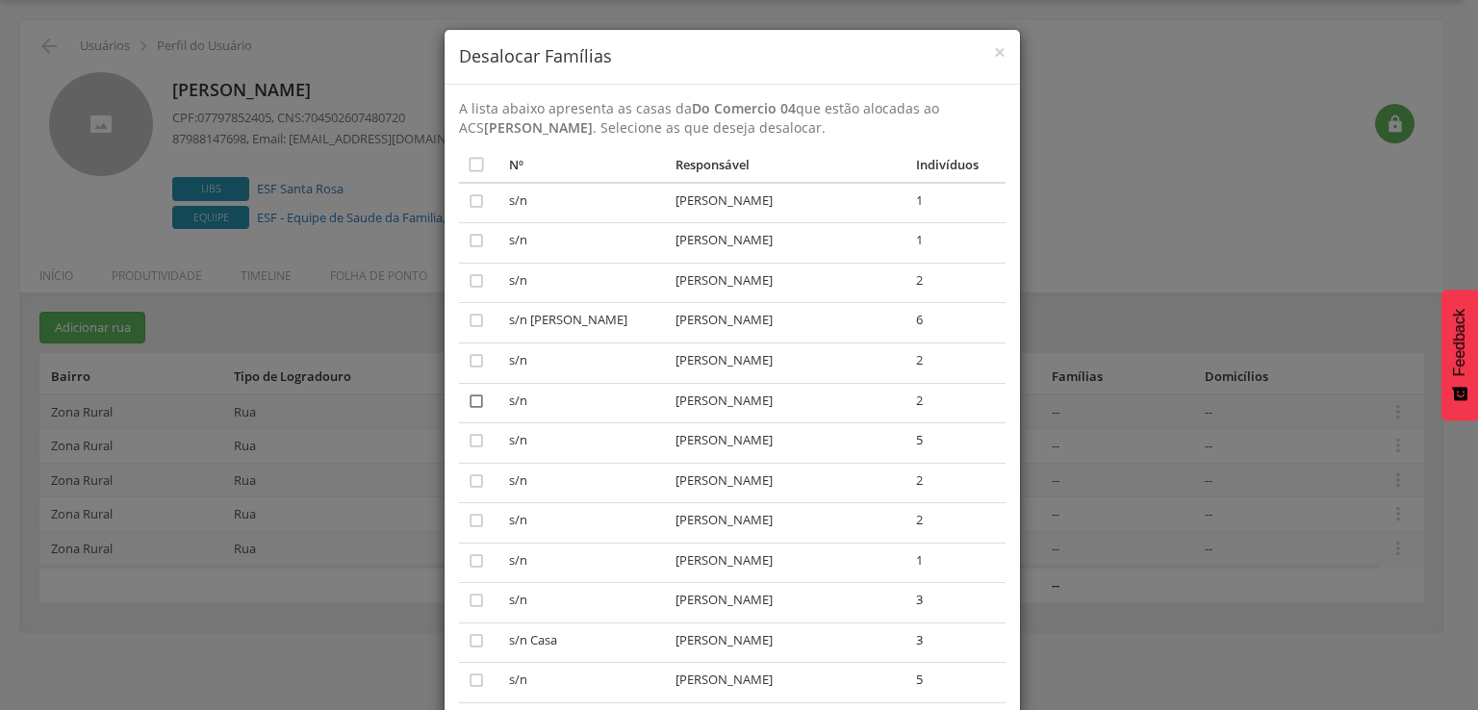
click at [469, 403] on icon "" at bounding box center [476, 401] width 19 height 19
click at [469, 403] on icon "" at bounding box center [476, 401] width 19 height 19
click at [595, 410] on td "s/n" at bounding box center [584, 403] width 166 height 40
click at [475, 405] on icon "" at bounding box center [476, 401] width 19 height 19
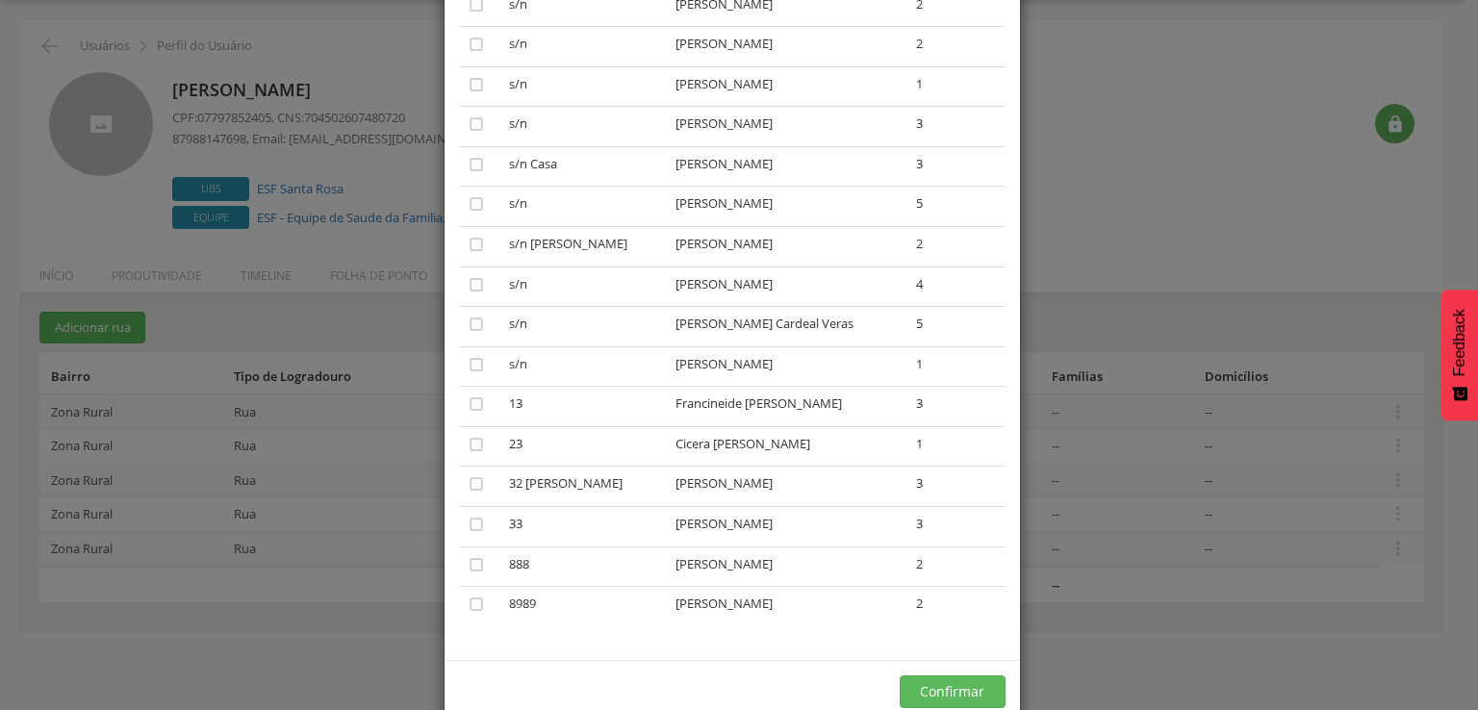
scroll to position [544, 0]
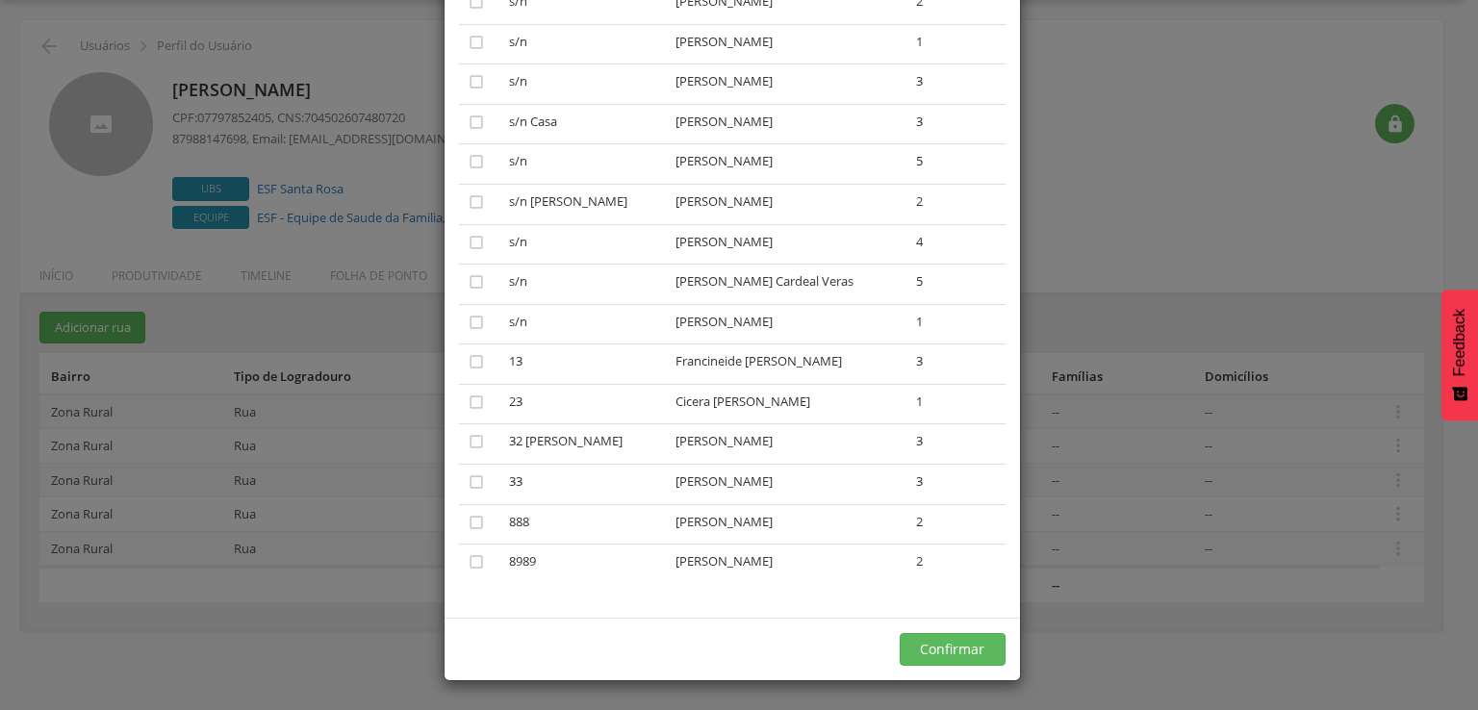
click at [448, 520] on div "A lista abaixo apresenta as casas da Do Comercio 04 que estão alocadas ao ACS […" at bounding box center [731, 91] width 575 height 1051
click at [473, 516] on icon "" at bounding box center [476, 522] width 19 height 19
click at [884, 643] on div "Confirmar" at bounding box center [731, 649] width 575 height 63
click at [904, 647] on button "Confirmar" at bounding box center [952, 649] width 106 height 33
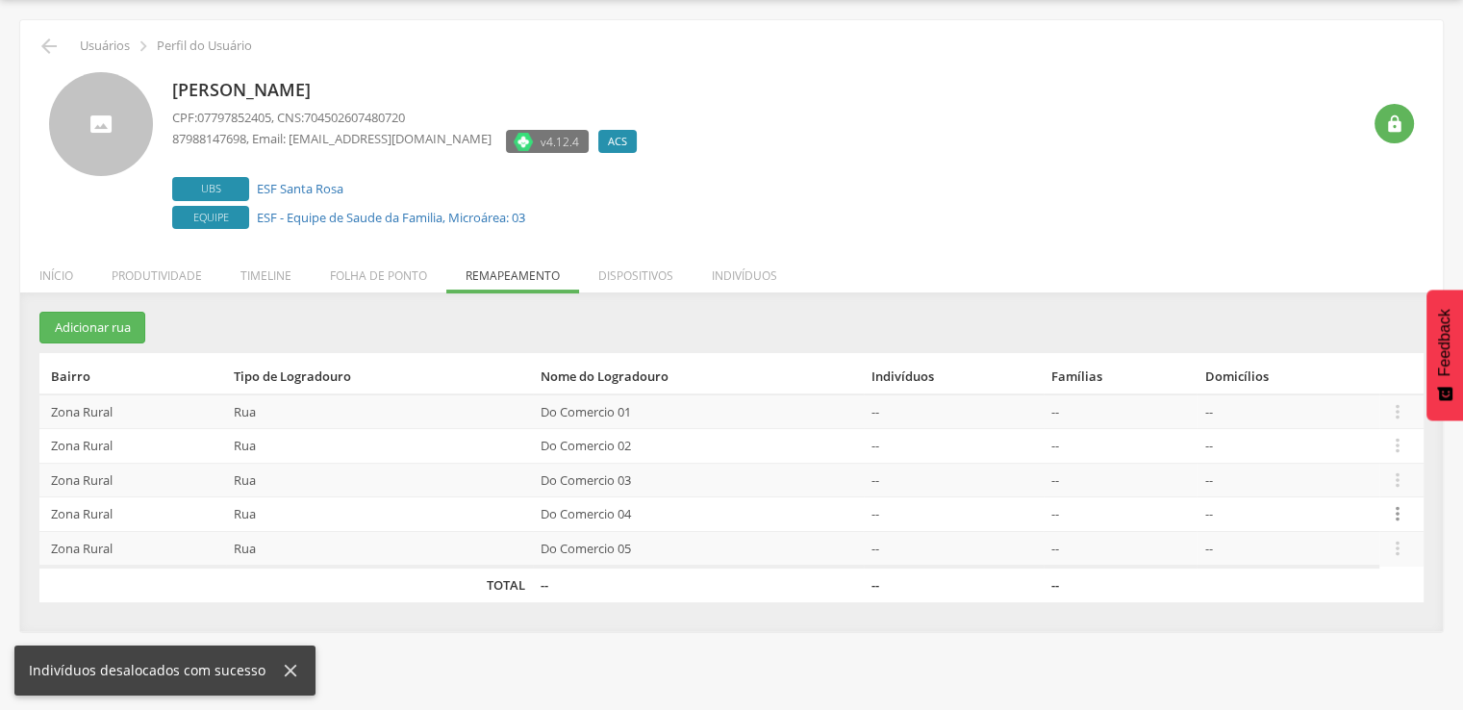
click at [1398, 511] on icon "" at bounding box center [1397, 513] width 21 height 21
click at [1338, 409] on link "Alocar famílias" at bounding box center [1331, 415] width 152 height 24
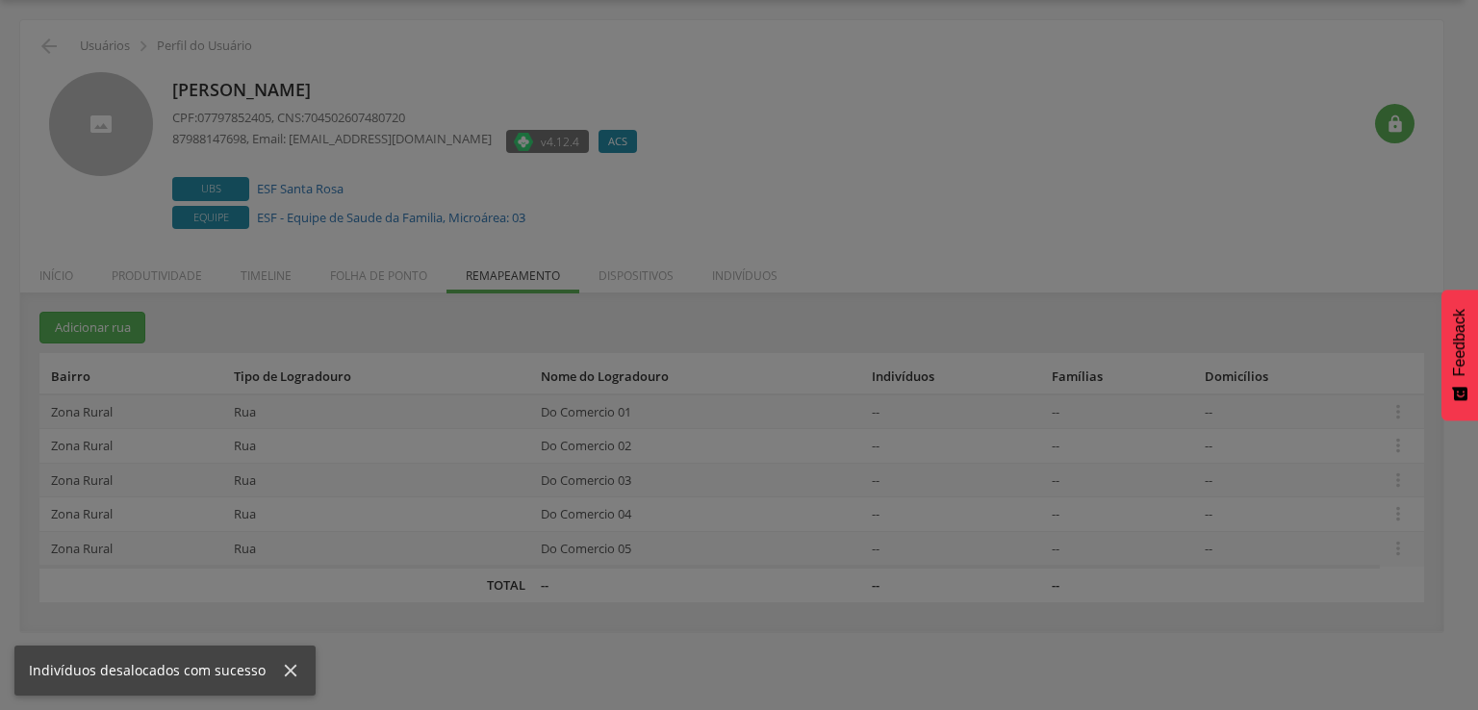
scroll to position [0, 0]
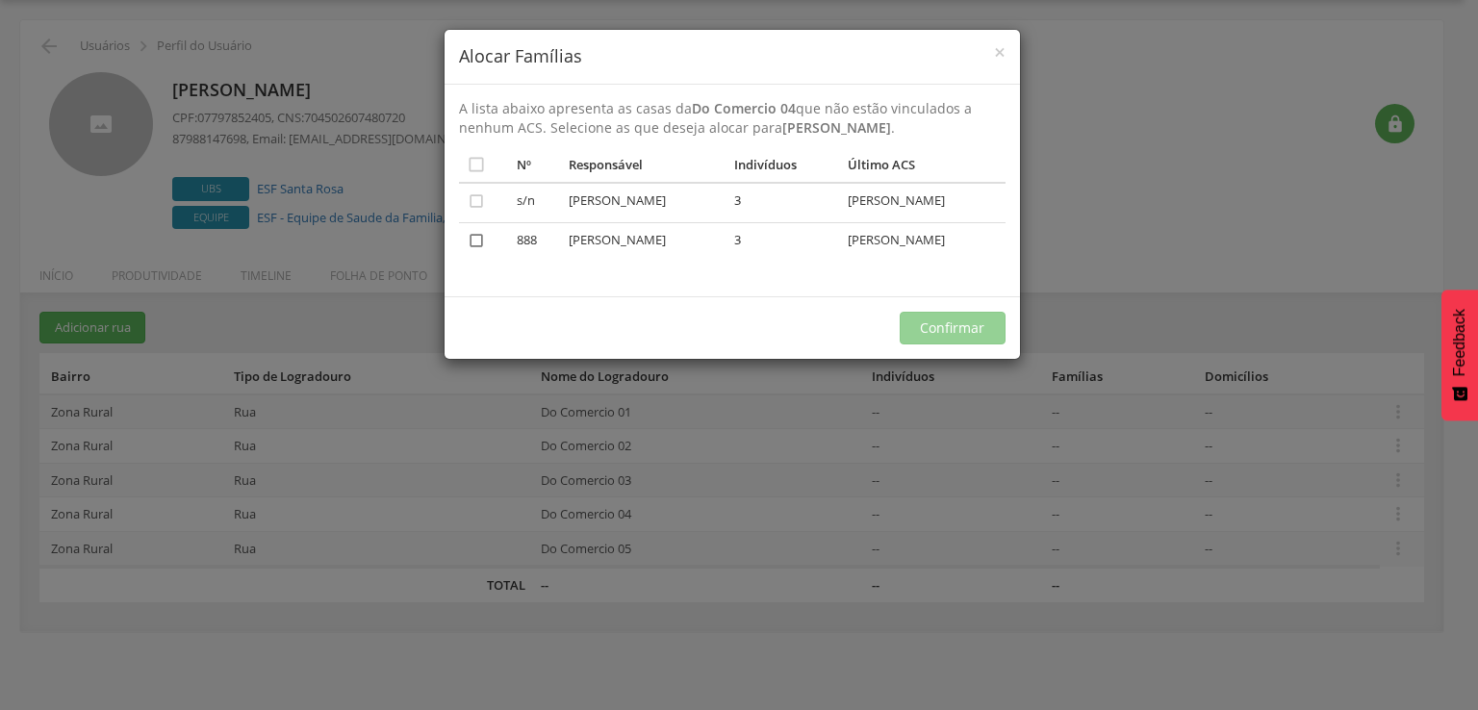
click at [477, 236] on icon "" at bounding box center [476, 240] width 19 height 19
click at [976, 315] on button "Confirmar" at bounding box center [952, 328] width 106 height 33
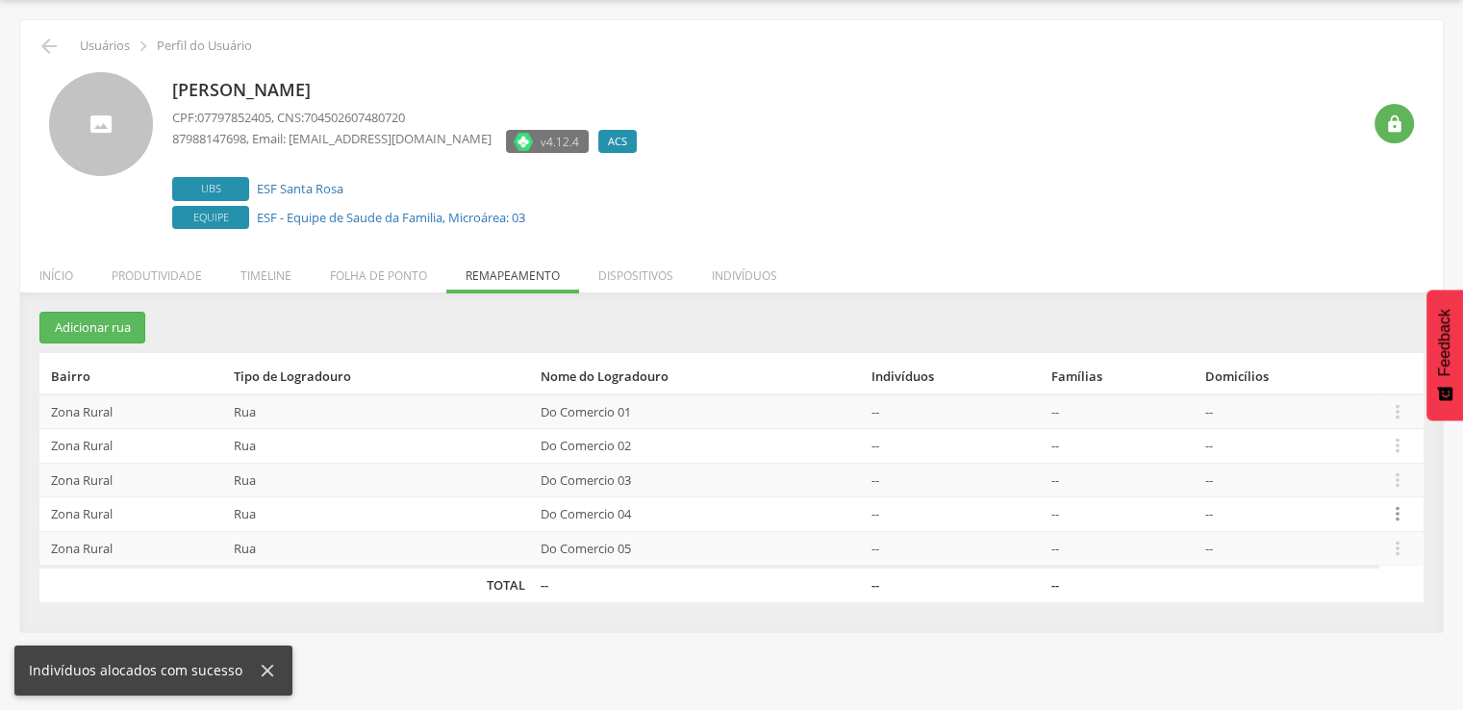
click at [1393, 513] on icon "" at bounding box center [1397, 513] width 21 height 21
click at [1309, 436] on link "Desalocar famílias" at bounding box center [1331, 438] width 152 height 24
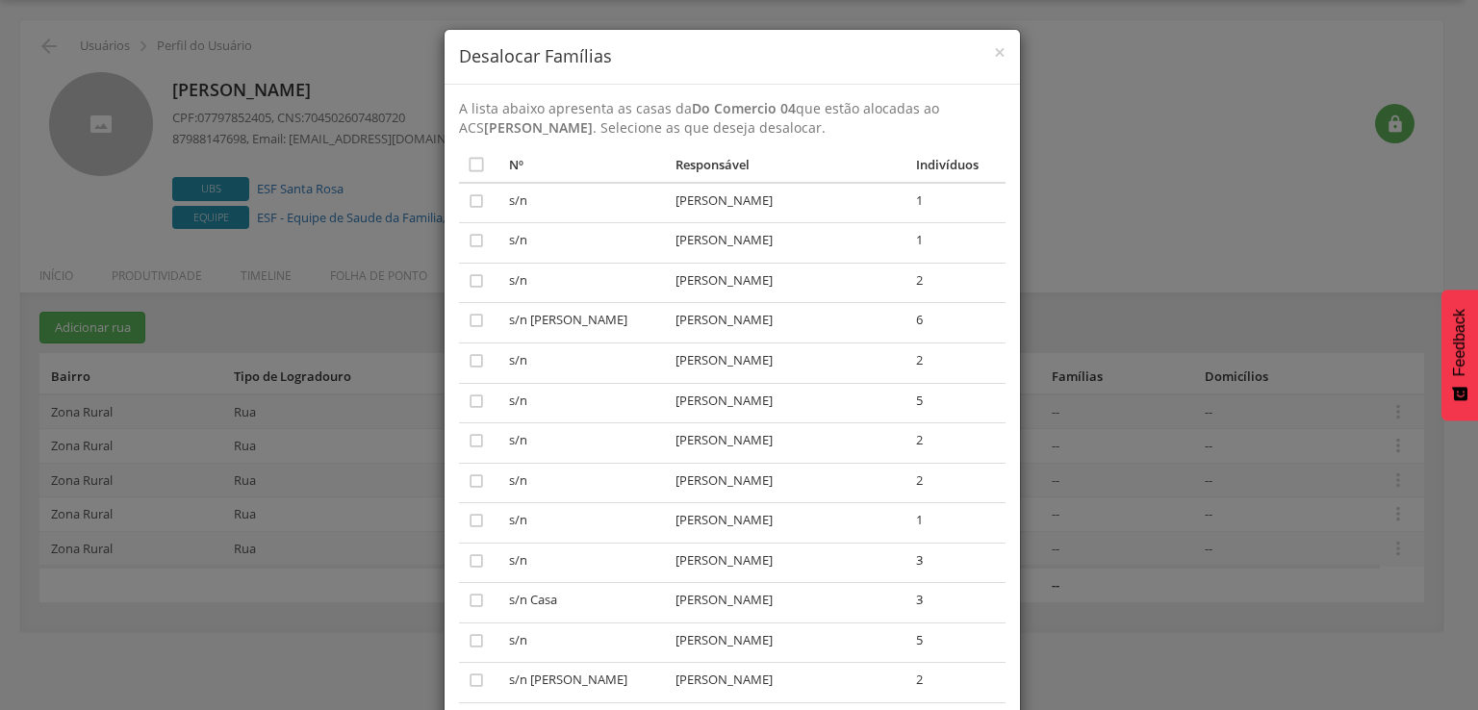
click at [1074, 145] on div "× Desalocar Famílias A lista abaixo apresenta as casas da Do Comercio 04 que es…" at bounding box center [739, 355] width 1478 height 710
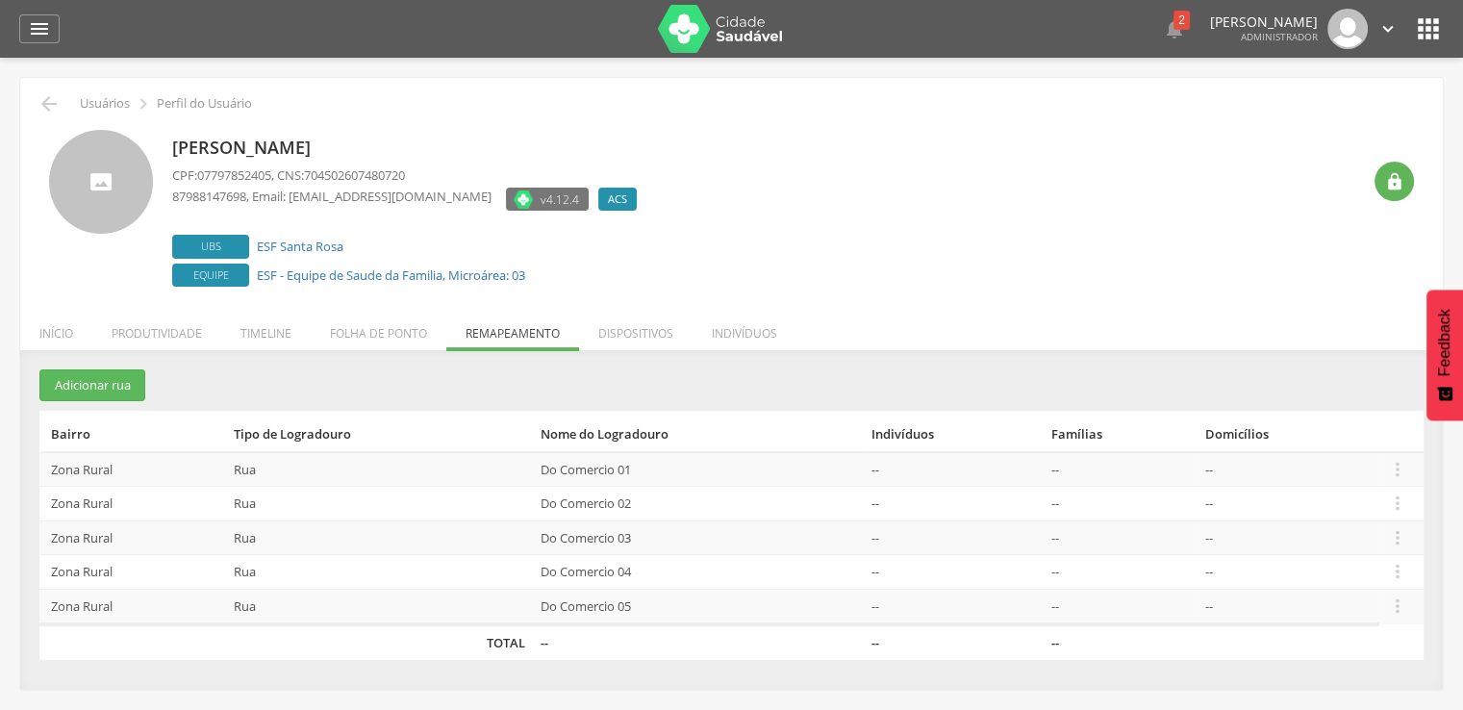
click at [1427, 30] on icon "" at bounding box center [1428, 28] width 31 height 31
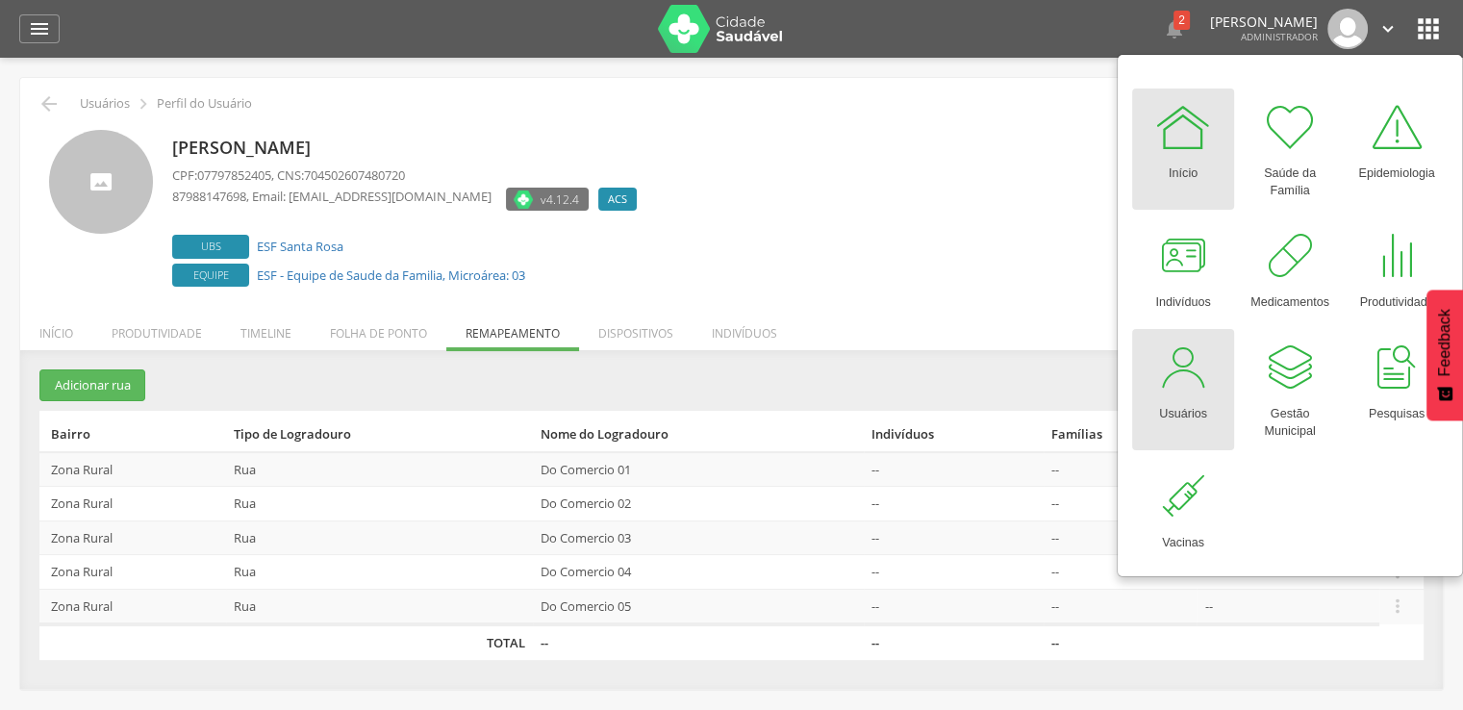
click at [1195, 405] on div "Usuários" at bounding box center [1183, 409] width 48 height 27
